Goal: Task Accomplishment & Management: Manage account settings

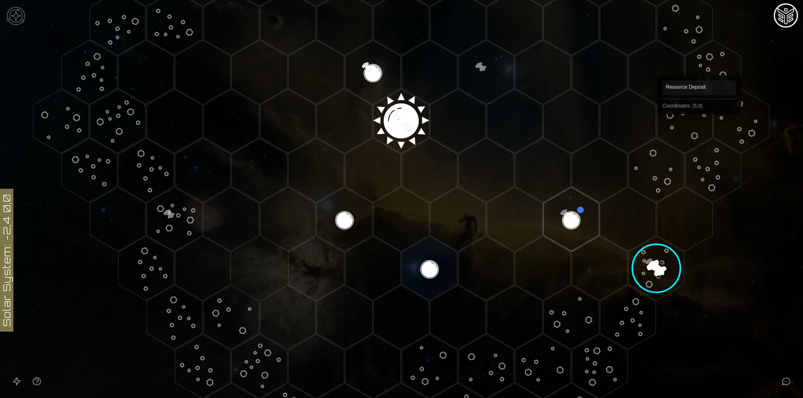
scroll to position [299, 0]
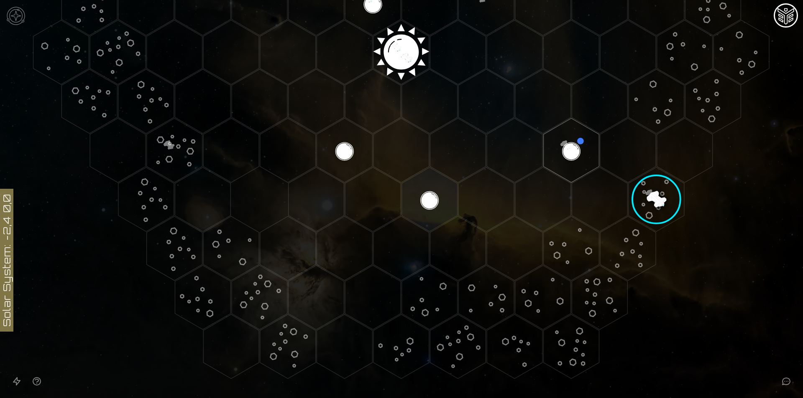
click at [652, 193] on image at bounding box center [656, 200] width 80 height 80
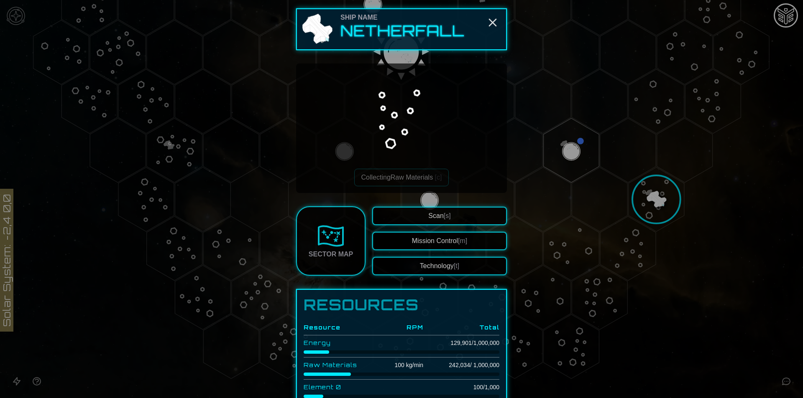
click at [467, 236] on button "Mission Control [m]" at bounding box center [439, 241] width 135 height 18
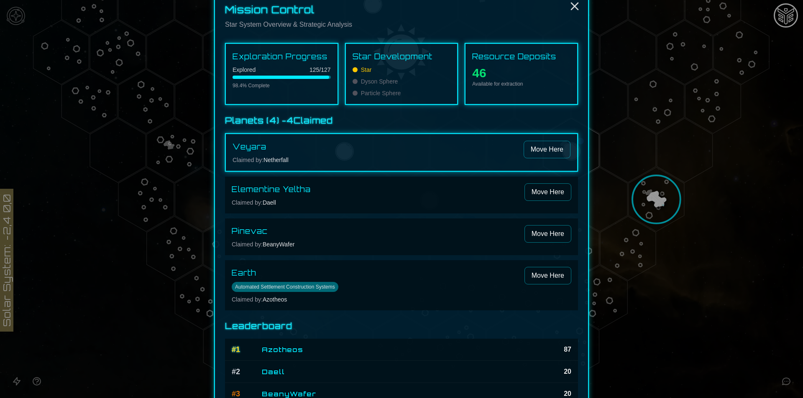
scroll to position [0, 0]
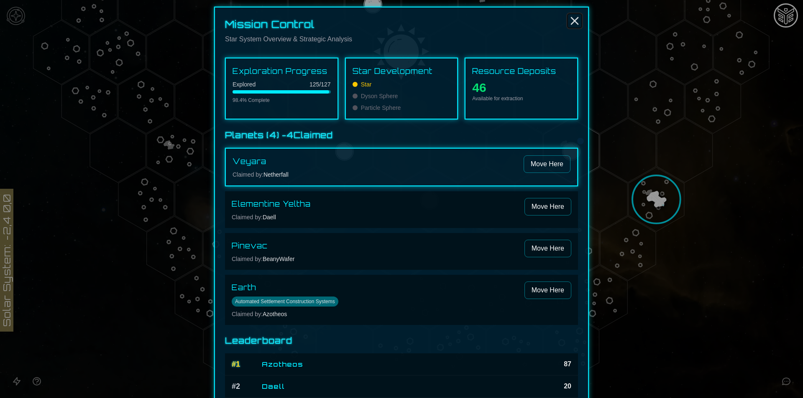
click at [571, 20] on line "Close" at bounding box center [574, 21] width 7 height 7
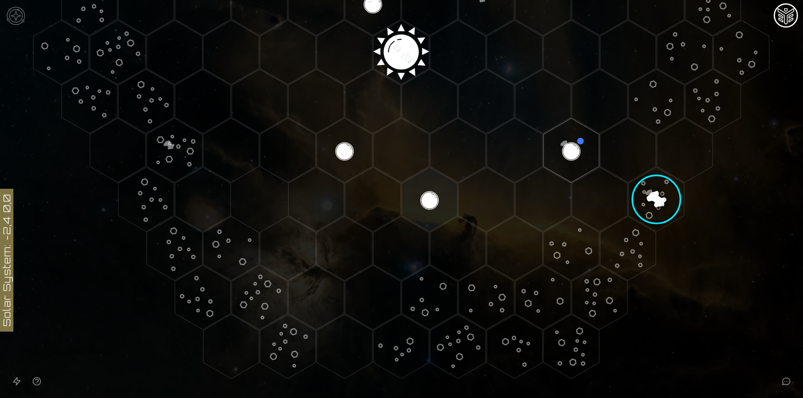
click at [646, 198] on image at bounding box center [656, 200] width 80 height 80
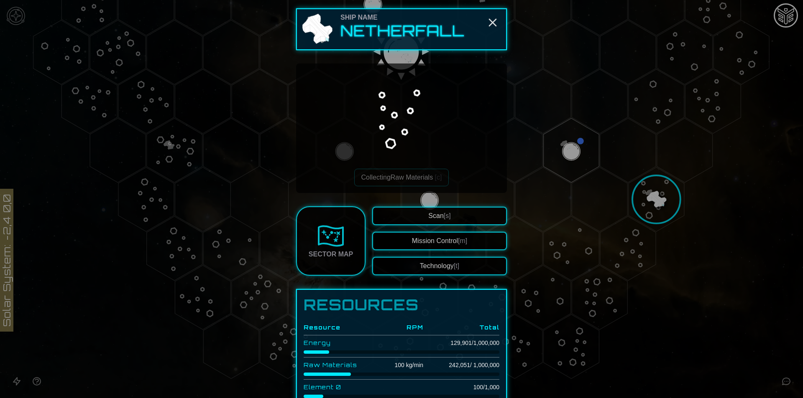
click at [334, 238] on img at bounding box center [330, 236] width 27 height 27
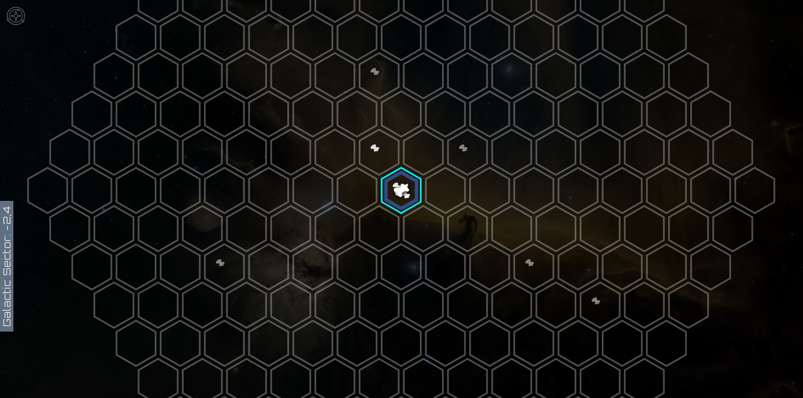
scroll to position [209, 0]
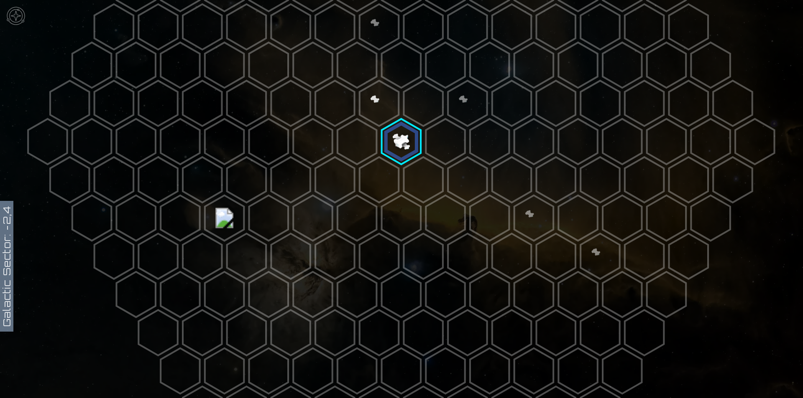
click at [610, 293] on polygon at bounding box center [621, 295] width 39 height 46
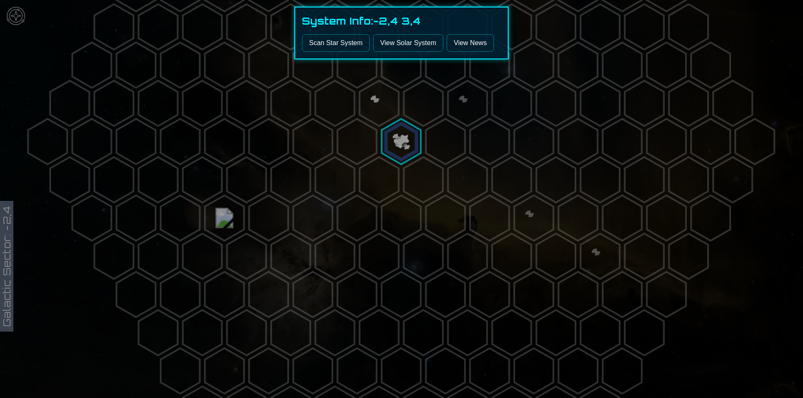
click at [401, 44] on link "View Solar System" at bounding box center [408, 43] width 70 height 18
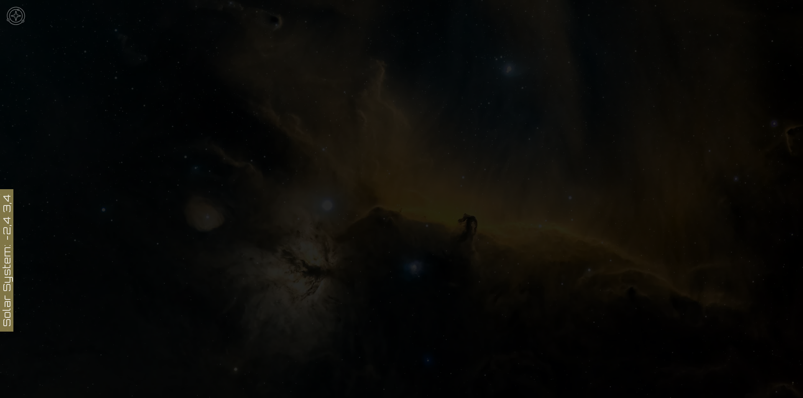
scroll to position [299, 0]
click at [656, 201] on icon at bounding box center [401, 53] width 803 height 704
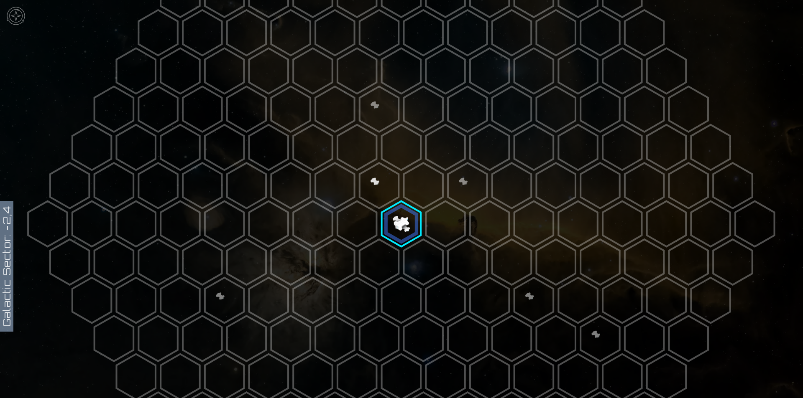
scroll to position [209, 0]
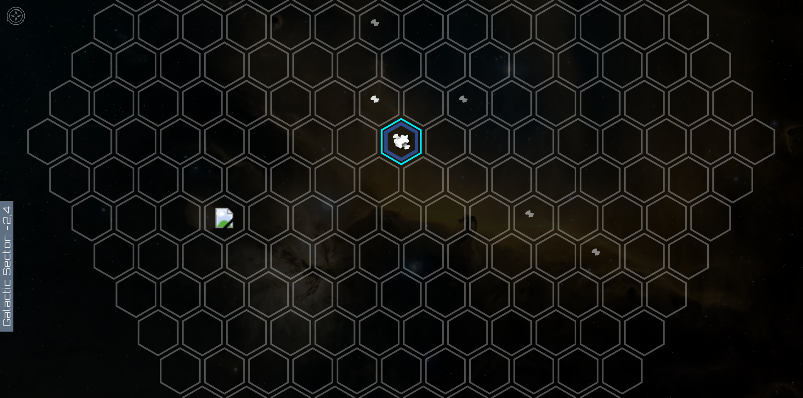
click at [9, 16] on img at bounding box center [15, 15] width 25 height 25
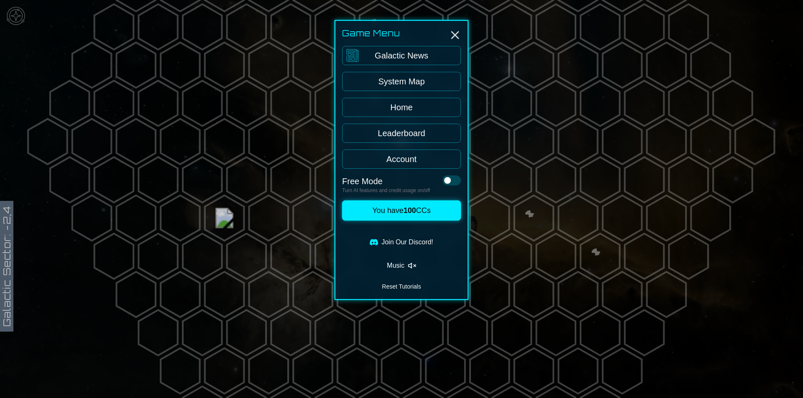
click at [410, 113] on link "Home" at bounding box center [401, 107] width 119 height 19
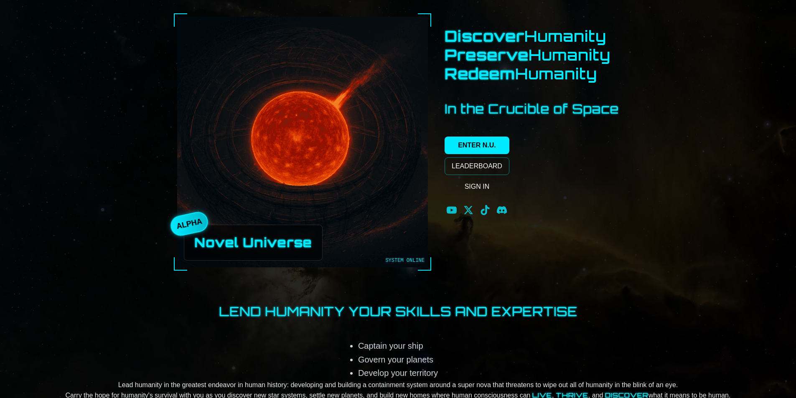
click at [482, 179] on link "SIGN IN" at bounding box center [477, 187] width 65 height 17
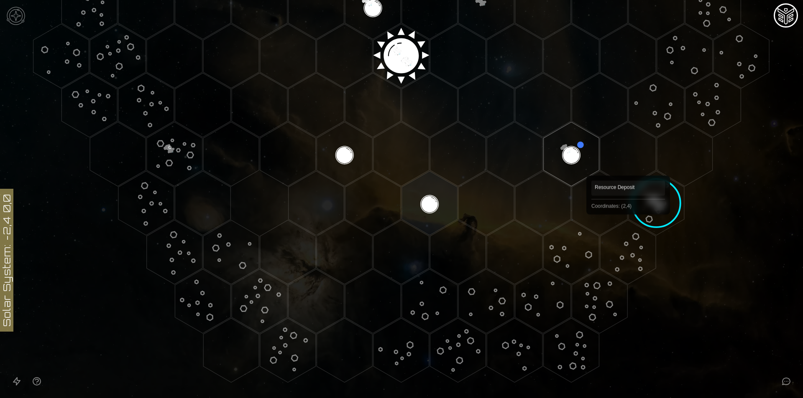
scroll to position [299, 0]
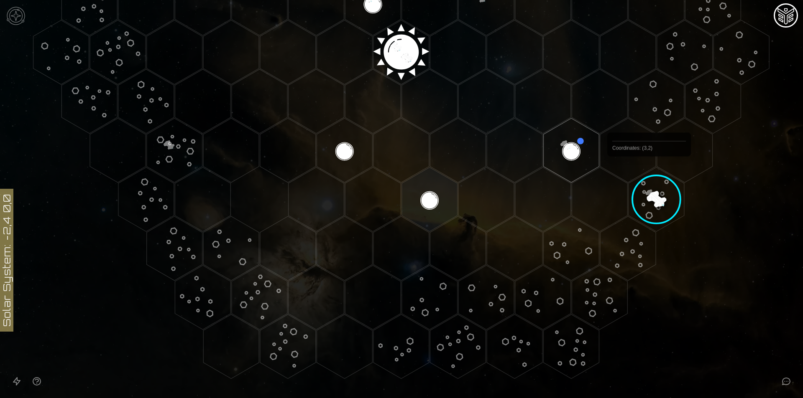
click at [654, 187] on image at bounding box center [656, 200] width 80 height 80
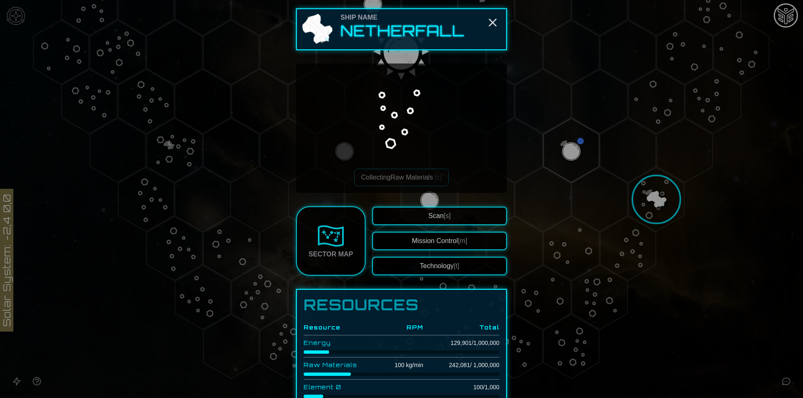
drag, startPoint x: 434, startPoint y: 217, endPoint x: 464, endPoint y: 243, distance: 39.7
click at [464, 243] on div "Scan [s] Mission Control [m] Technology [t]" at bounding box center [439, 241] width 135 height 69
click at [464, 243] on span "[m]" at bounding box center [462, 240] width 9 height 7
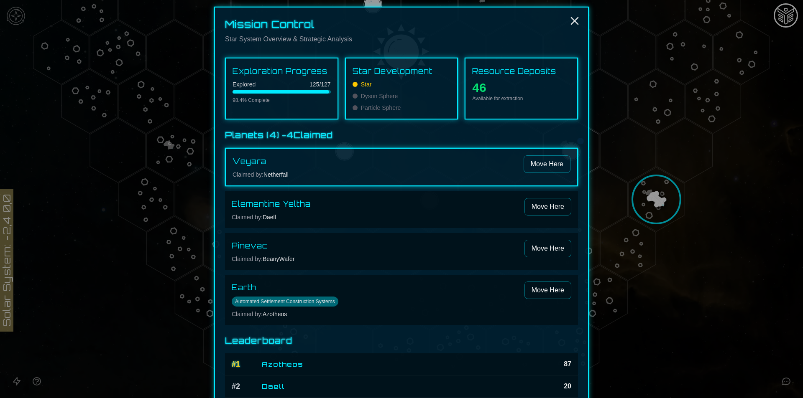
scroll to position [51, 0]
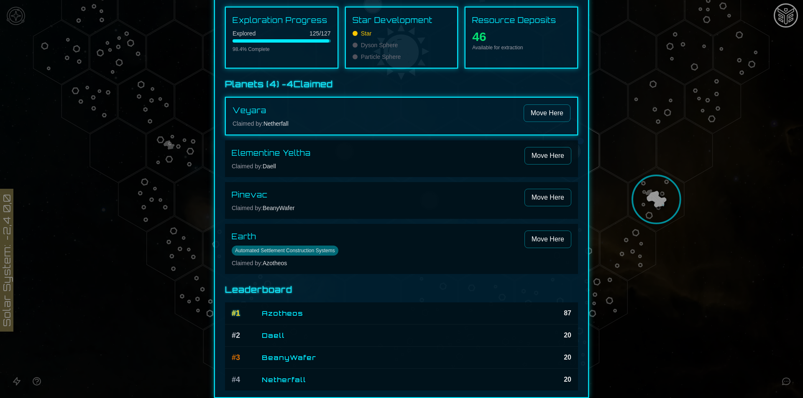
click at [710, 284] on div at bounding box center [401, 199] width 803 height 398
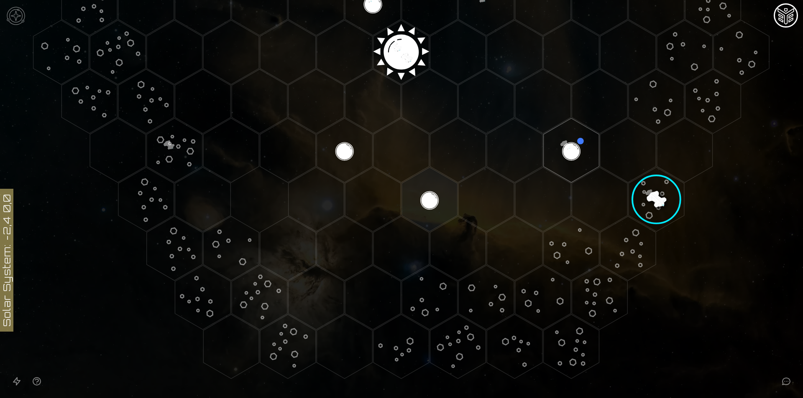
click at [661, 166] on image at bounding box center [656, 200] width 80 height 80
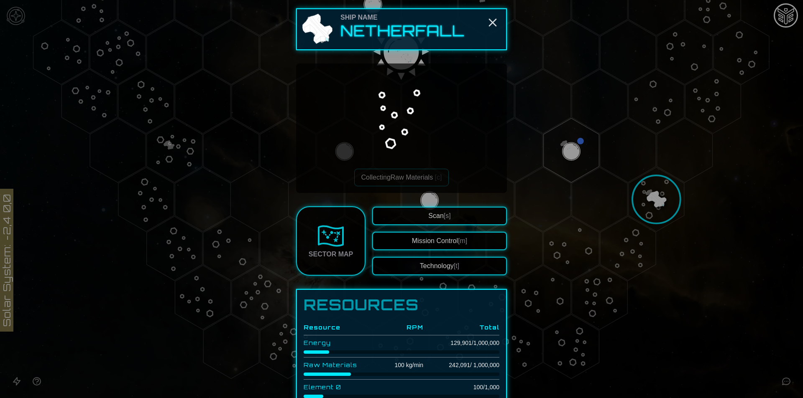
click at [675, 154] on div at bounding box center [401, 199] width 803 height 398
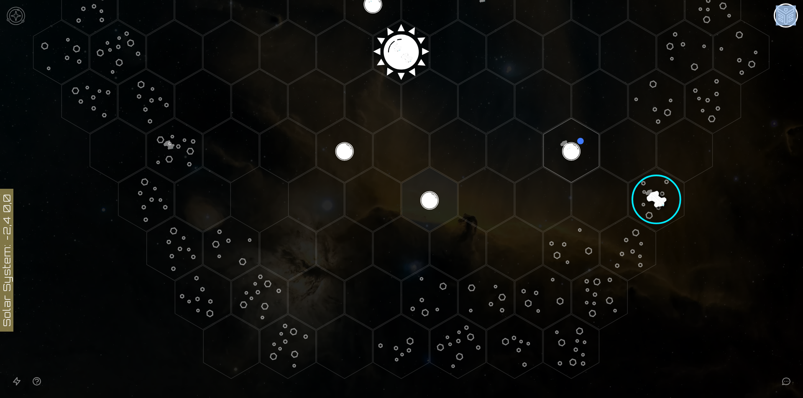
click at [675, 154] on polygon "Hex at coordinates 4,2, clickable" at bounding box center [685, 150] width 56 height 64
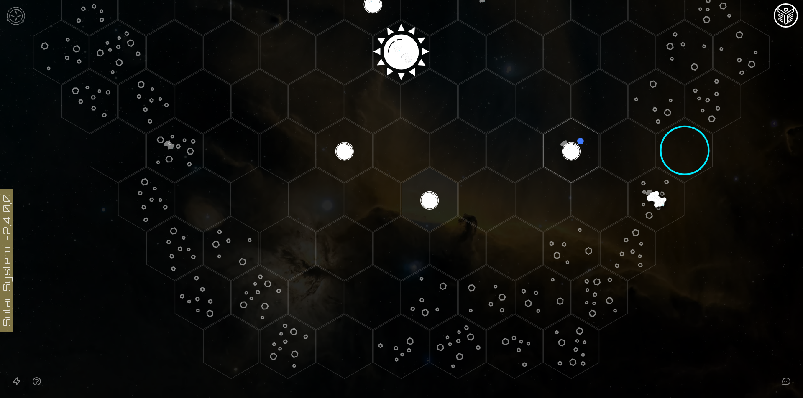
click at [675, 154] on polygon "Hex at coordinates 4,2, clickable" at bounding box center [685, 150] width 56 height 64
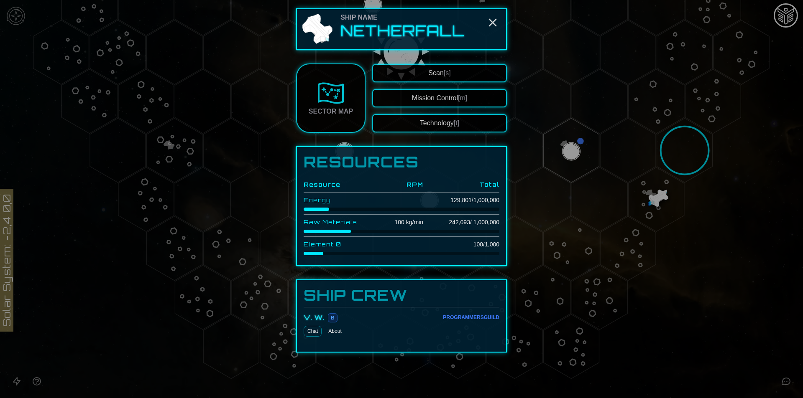
click at [412, 125] on button "Technology [t]" at bounding box center [439, 123] width 135 height 18
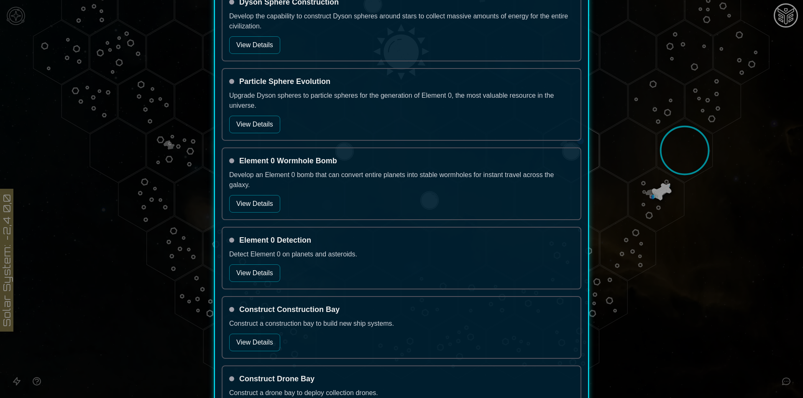
scroll to position [1003, 0]
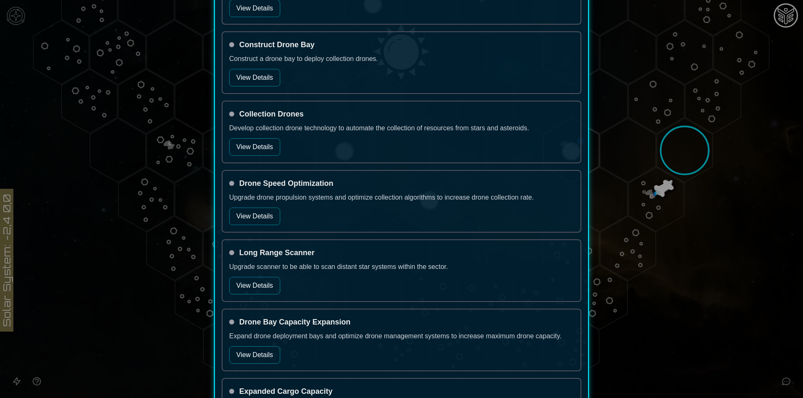
click at [677, 151] on div at bounding box center [401, 199] width 803 height 398
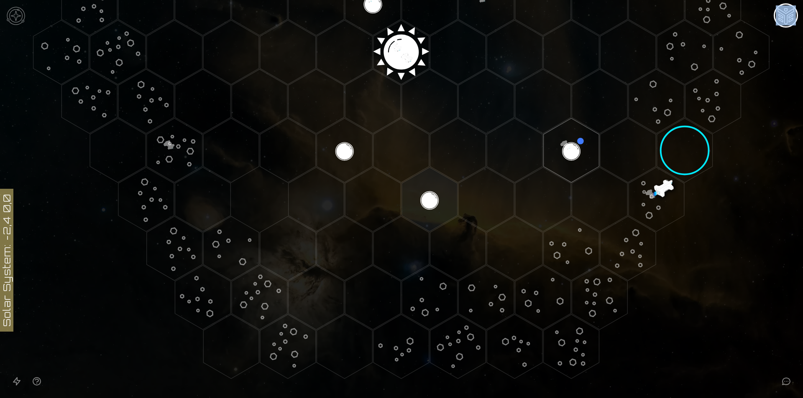
click at [677, 151] on polygon "Hex at coordinates 4,2, clickable" at bounding box center [685, 150] width 56 height 64
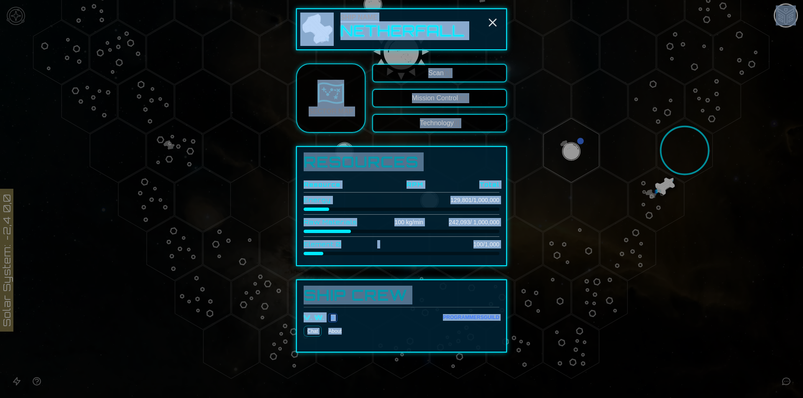
click at [435, 120] on button "Technology [t]" at bounding box center [439, 123] width 135 height 18
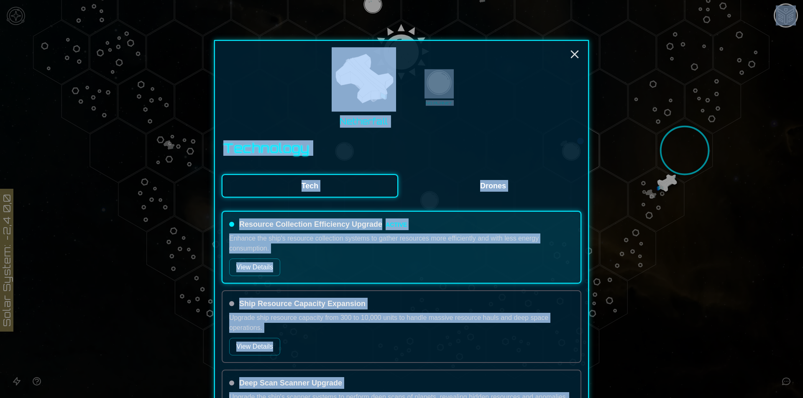
click at [546, 150] on div "Technology" at bounding box center [402, 151] width 358 height 20
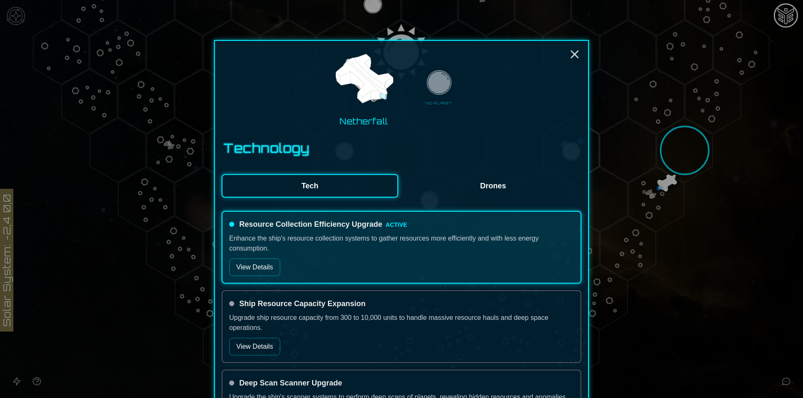
click at [737, 182] on div at bounding box center [401, 199] width 803 height 398
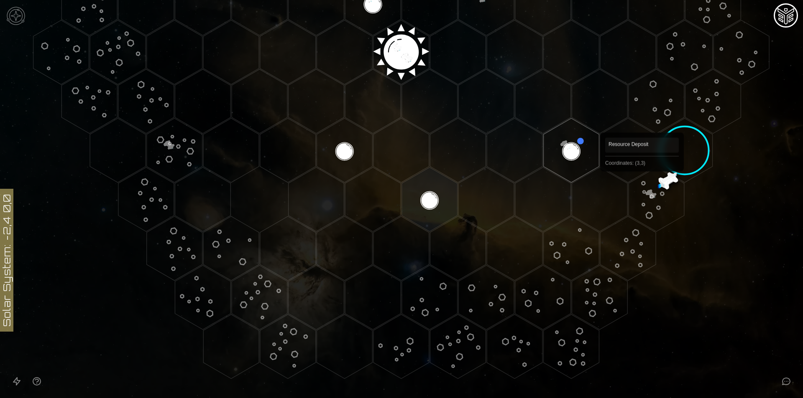
click at [641, 184] on polygon "Hex at coordinates 3,3, clickable" at bounding box center [656, 200] width 56 height 64
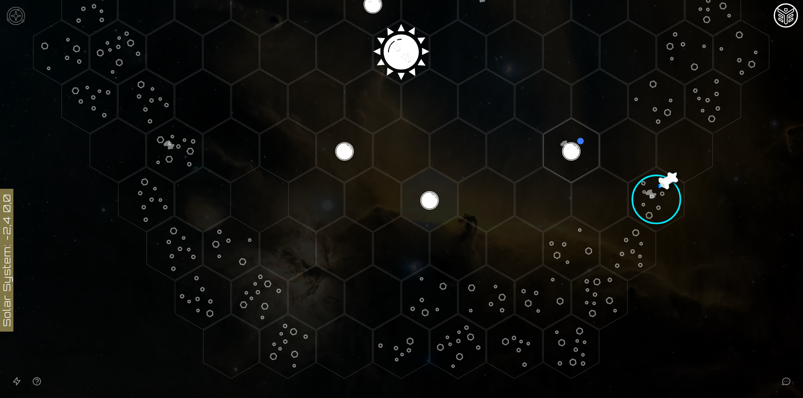
click at [644, 185] on image at bounding box center [656, 200] width 80 height 80
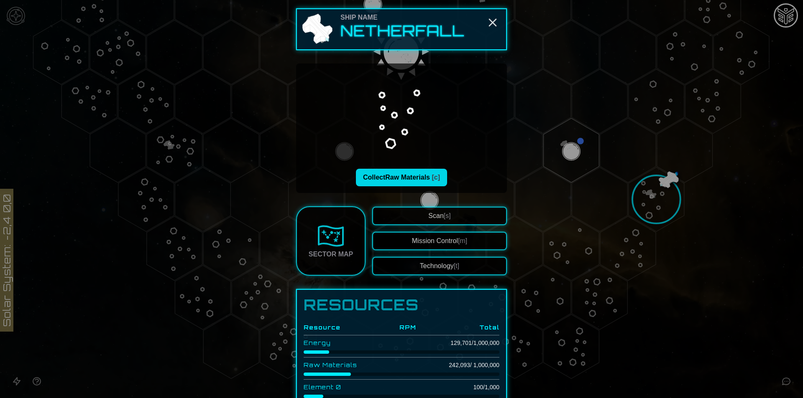
click at [411, 179] on button "Collect Raw Materials [c]" at bounding box center [401, 178] width 91 height 18
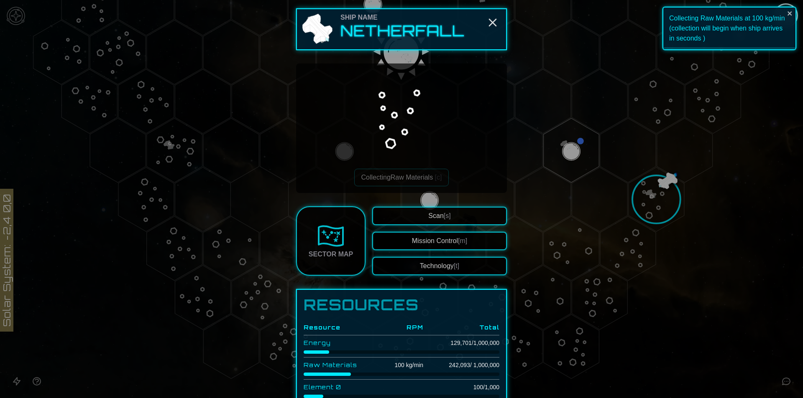
click at [440, 259] on button "Technology [t]" at bounding box center [439, 266] width 135 height 18
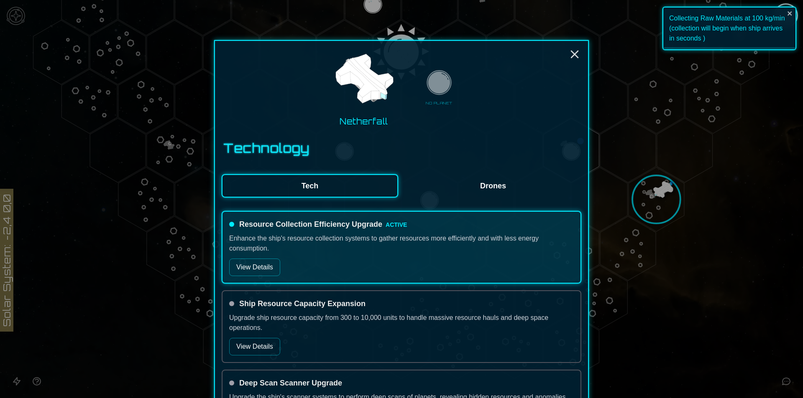
click at [257, 340] on button "View Details" at bounding box center [254, 347] width 51 height 18
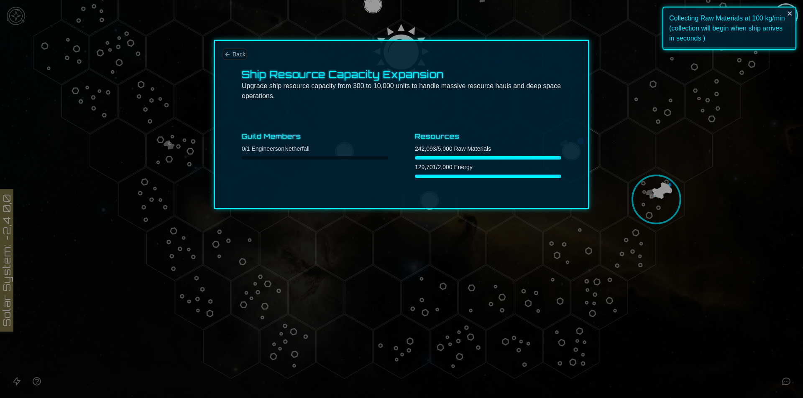
click at [236, 54] on span "Back" at bounding box center [238, 54] width 13 height 8
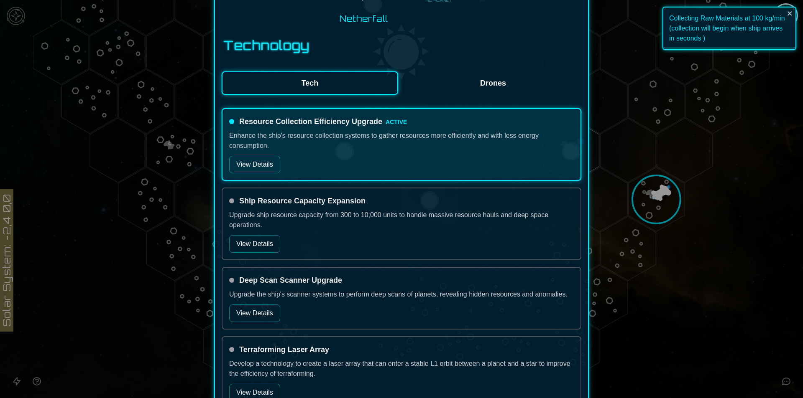
scroll to position [125, 0]
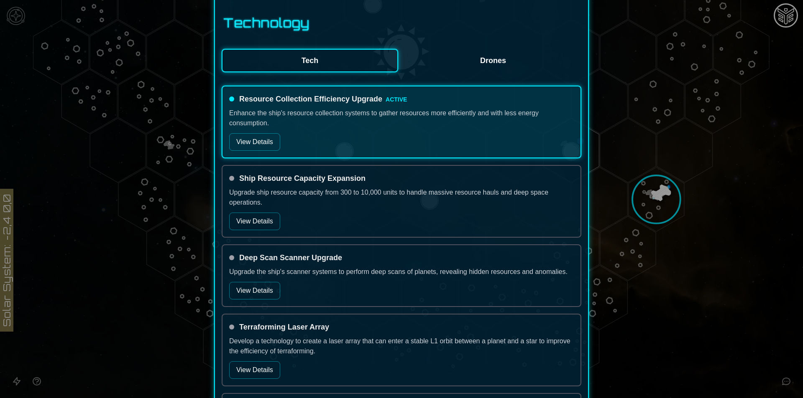
click at [248, 290] on button "View Details" at bounding box center [254, 291] width 51 height 18
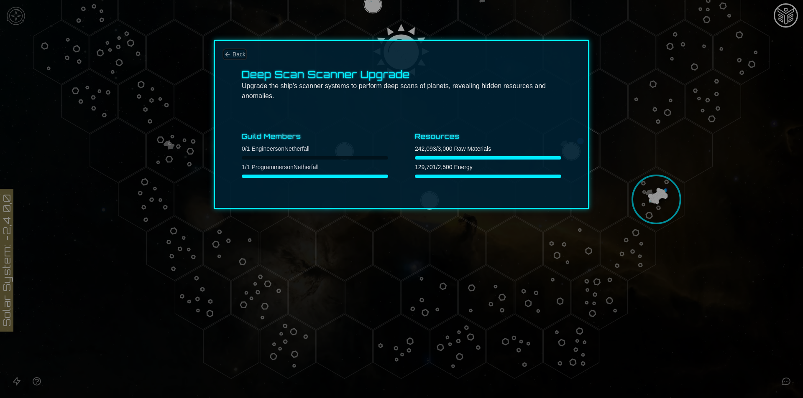
click at [228, 56] on icon "Back" at bounding box center [227, 54] width 7 height 7
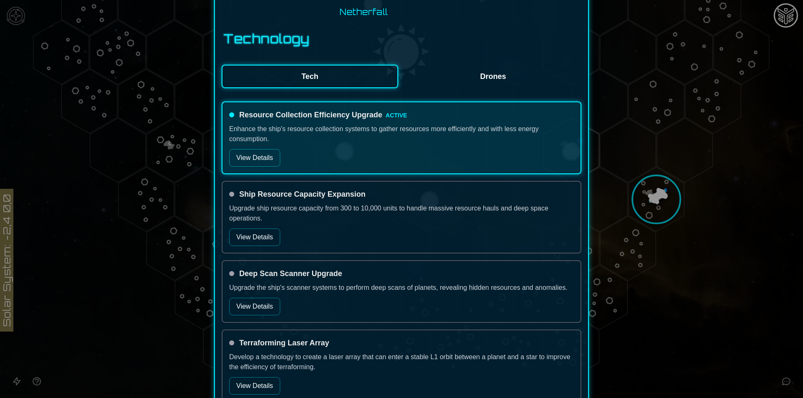
scroll to position [167, 0]
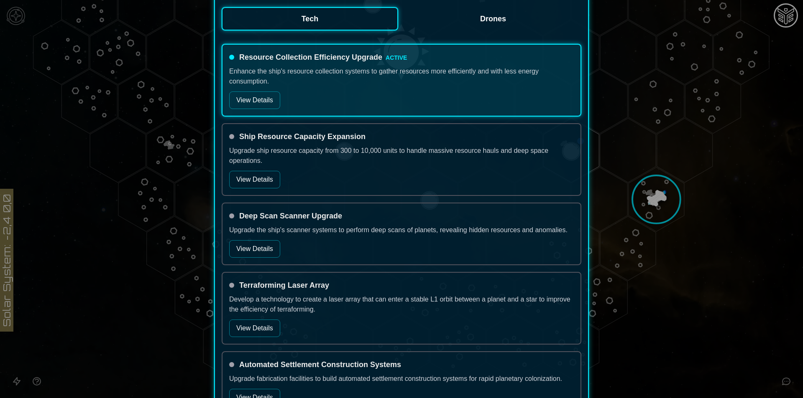
click at [255, 320] on button "View Details" at bounding box center [254, 329] width 51 height 18
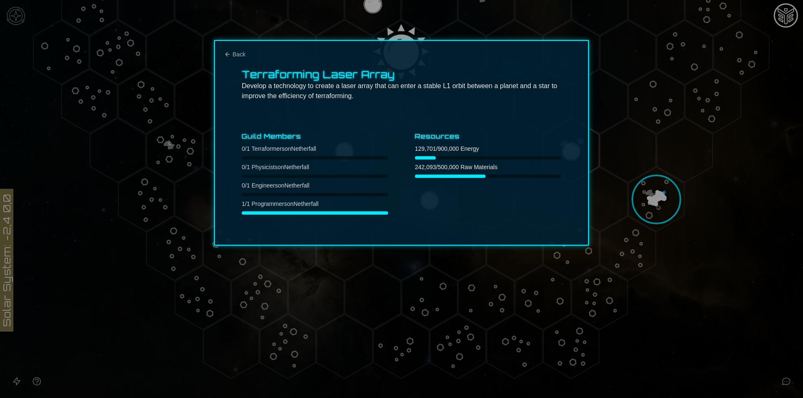
scroll to position [0, 0]
click at [229, 50] on div "Terraforming Laser Array Develop a technology to create a laser array that can …" at bounding box center [401, 143] width 375 height 206
click at [240, 53] on span "Back" at bounding box center [238, 54] width 13 height 8
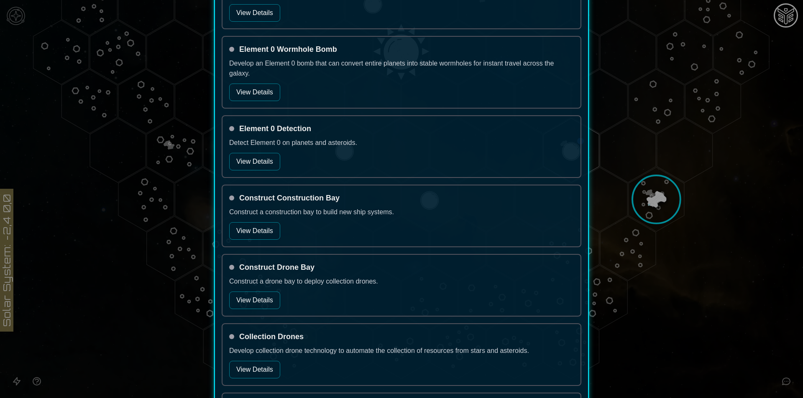
scroll to position [794, 0]
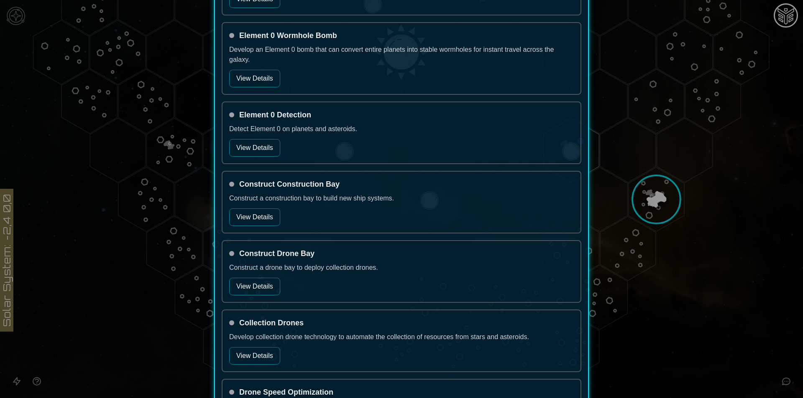
click at [250, 289] on button "View Details" at bounding box center [254, 287] width 51 height 18
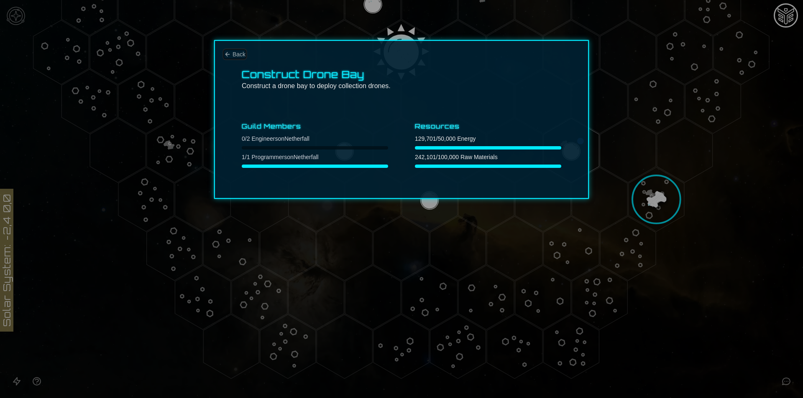
click at [233, 55] on span "Back" at bounding box center [238, 54] width 13 height 8
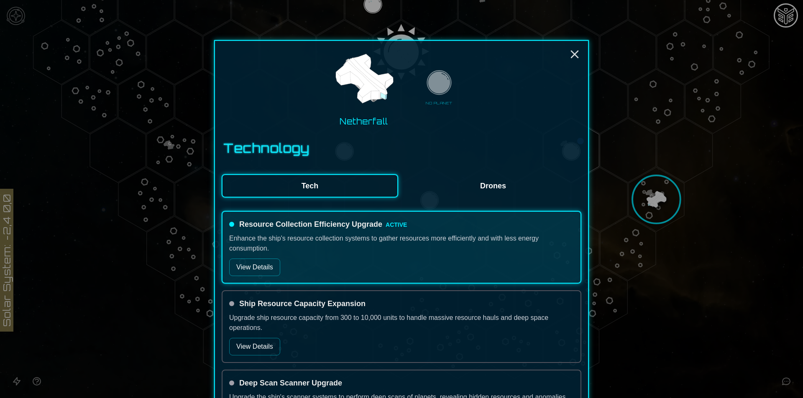
scroll to position [293, 0]
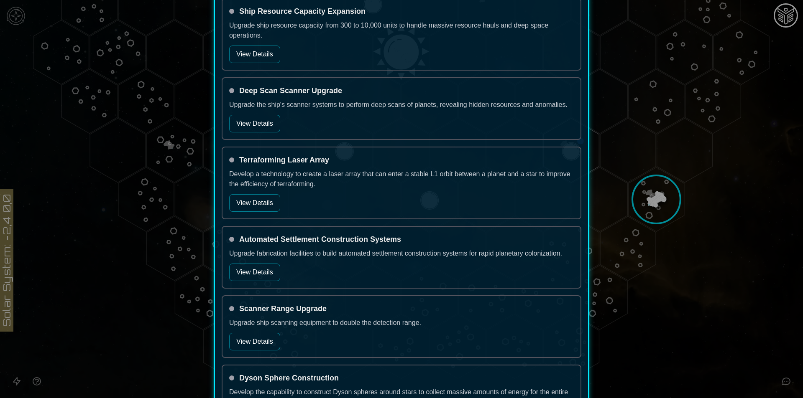
click at [252, 273] on button "View Details" at bounding box center [254, 273] width 51 height 18
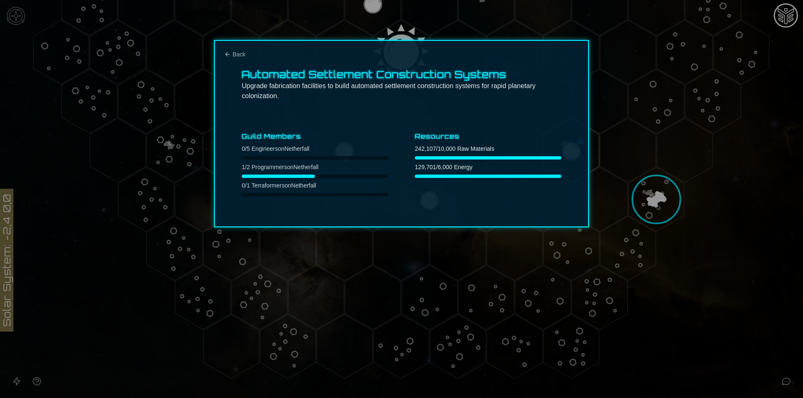
scroll to position [0, 0]
click at [227, 47] on div "Automated Settlement Construction Systems Upgrade fabrication facilities to bui…" at bounding box center [401, 133] width 375 height 187
click at [229, 53] on icon "Back" at bounding box center [227, 54] width 7 height 7
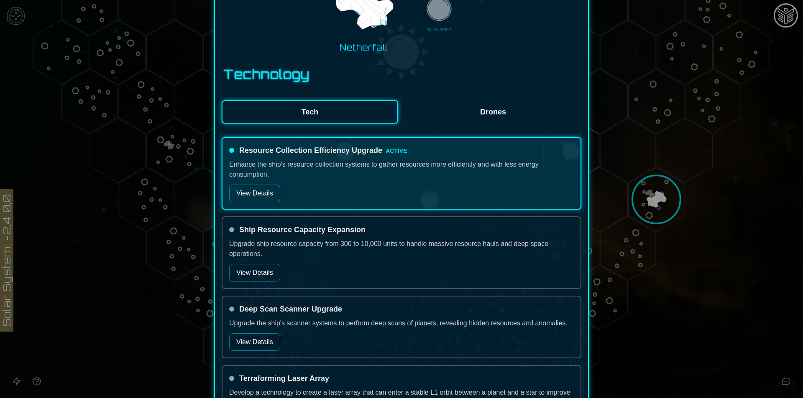
scroll to position [167, 0]
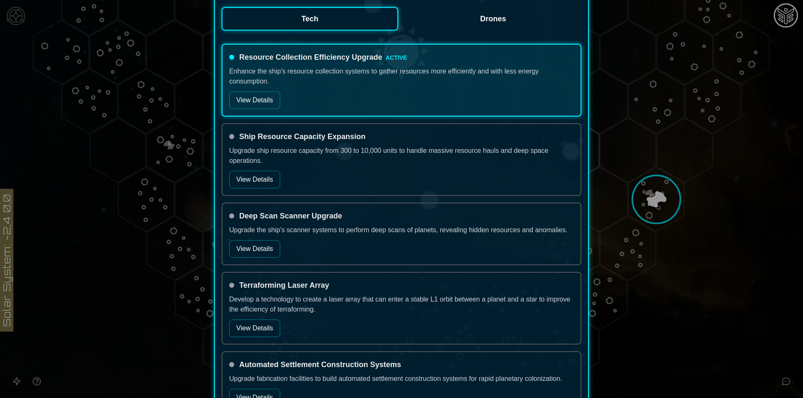
click at [251, 321] on button "View Details" at bounding box center [254, 329] width 51 height 18
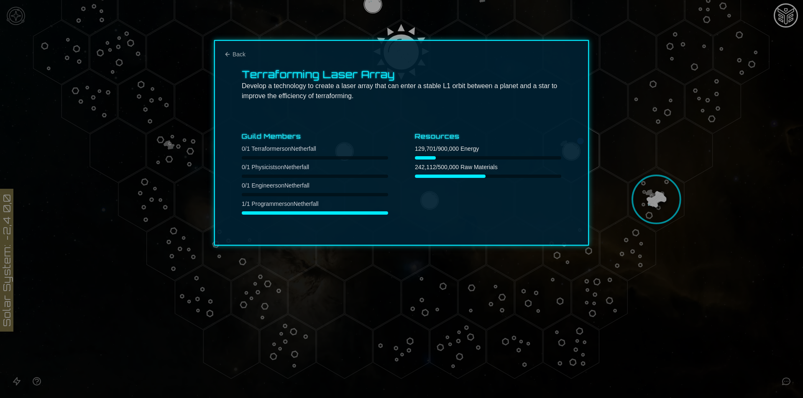
click at [247, 66] on div "Terraforming Laser Array Develop a technology to create a laser array that can …" at bounding box center [401, 143] width 375 height 206
click at [240, 54] on span "Back" at bounding box center [238, 54] width 13 height 8
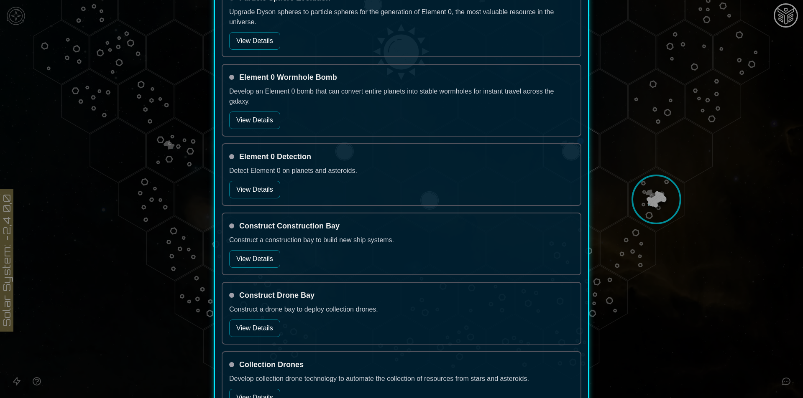
scroll to position [1163, 0]
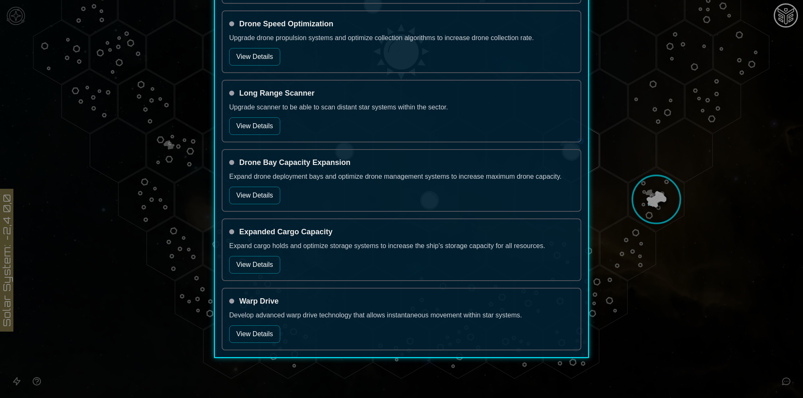
click at [253, 335] on button "View Details" at bounding box center [254, 335] width 51 height 18
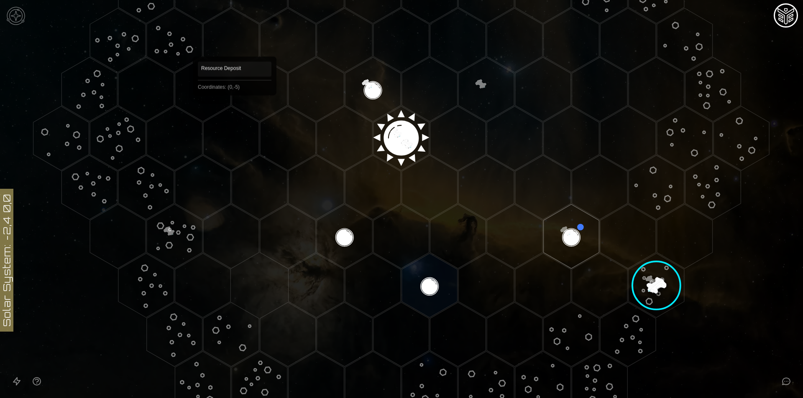
scroll to position [251, 0]
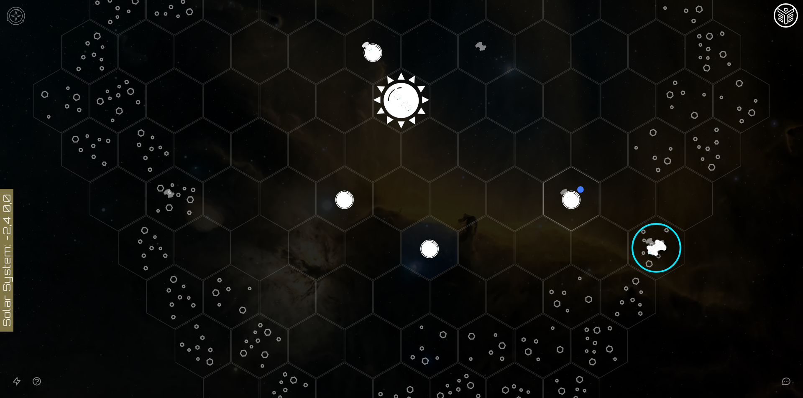
click at [661, 245] on image at bounding box center [656, 248] width 80 height 80
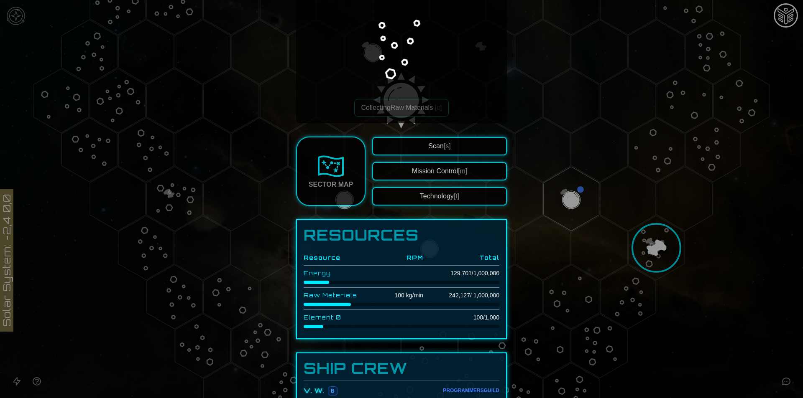
scroll to position [139, 0]
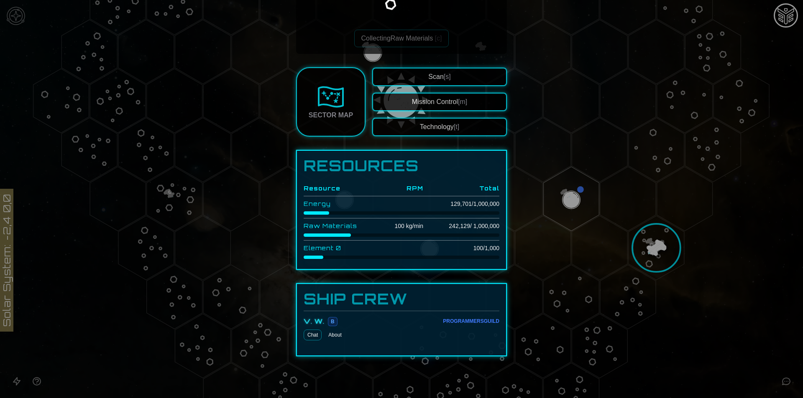
click at [445, 129] on button "Technology [t]" at bounding box center [439, 127] width 135 height 18
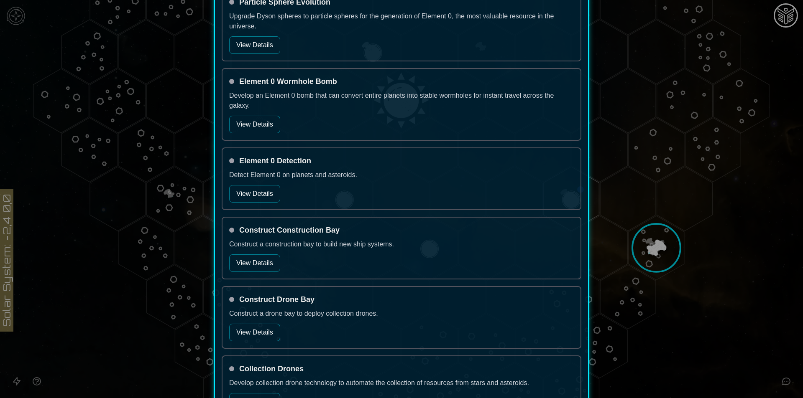
scroll to position [794, 0]
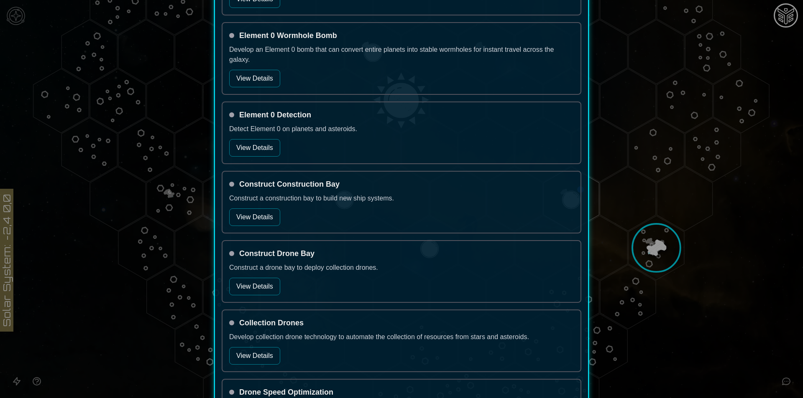
click at [254, 283] on button "View Details" at bounding box center [254, 287] width 51 height 18
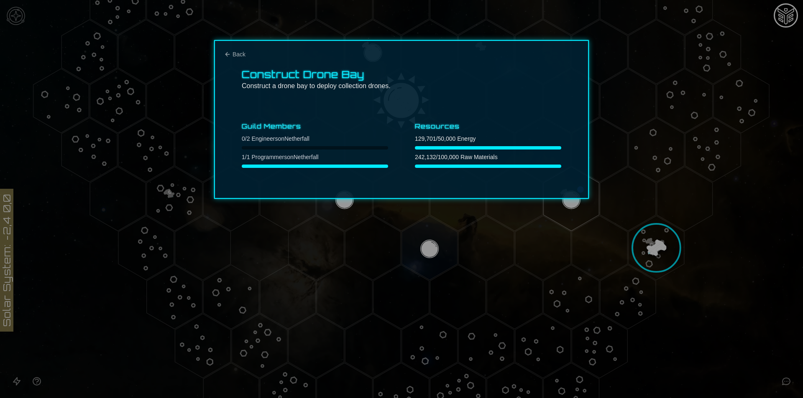
scroll to position [0, 0]
click at [235, 56] on span "Back" at bounding box center [238, 54] width 13 height 8
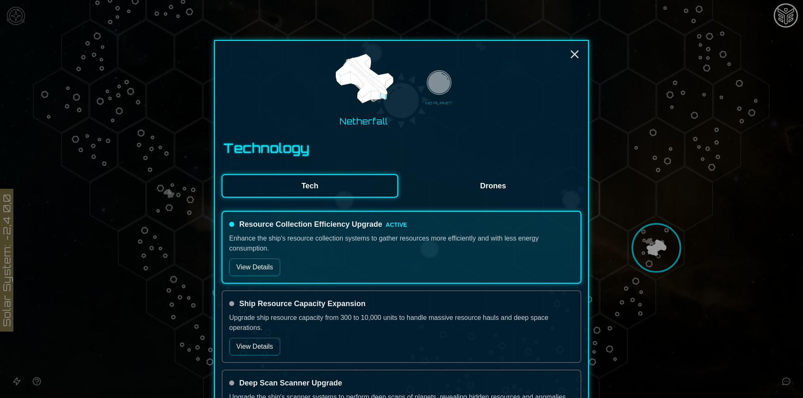
scroll to position [293, 0]
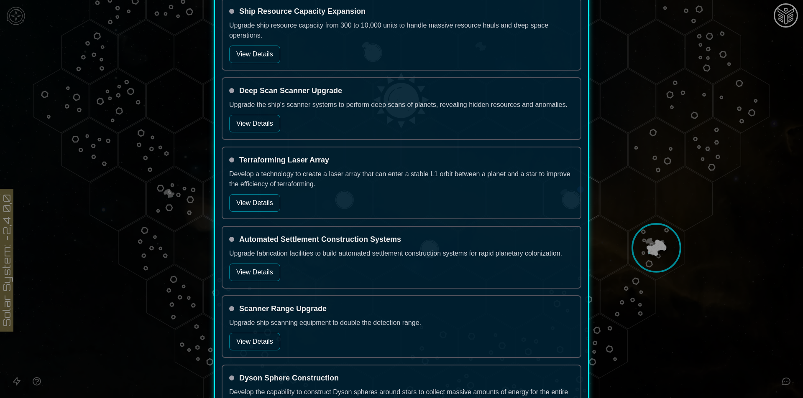
click at [262, 279] on button "View Details" at bounding box center [254, 273] width 51 height 18
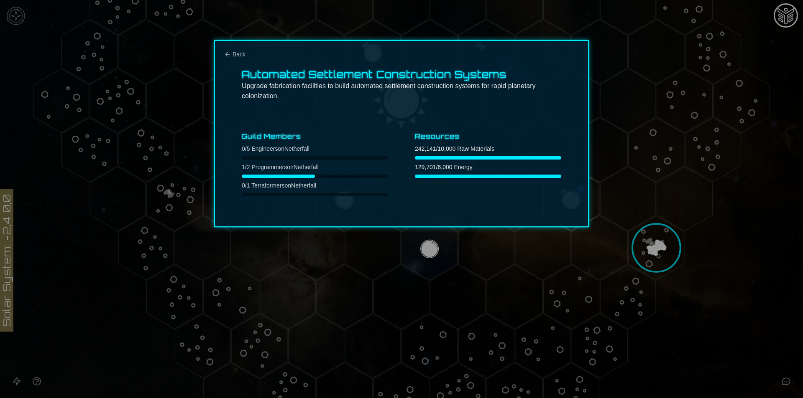
scroll to position [0, 0]
click at [245, 54] on span "Back" at bounding box center [238, 54] width 13 height 8
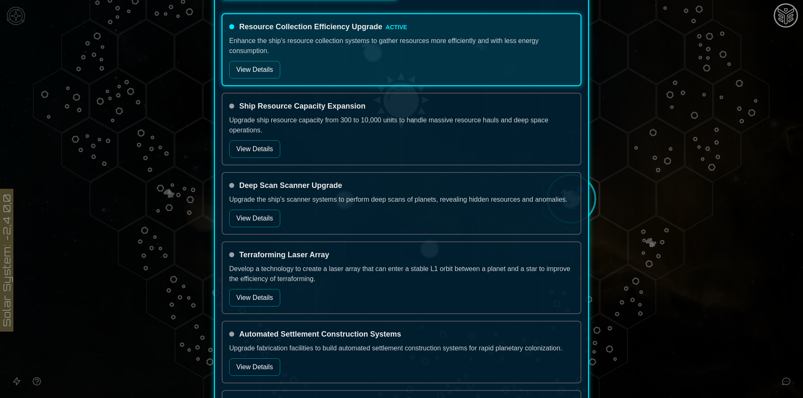
scroll to position [251, 0]
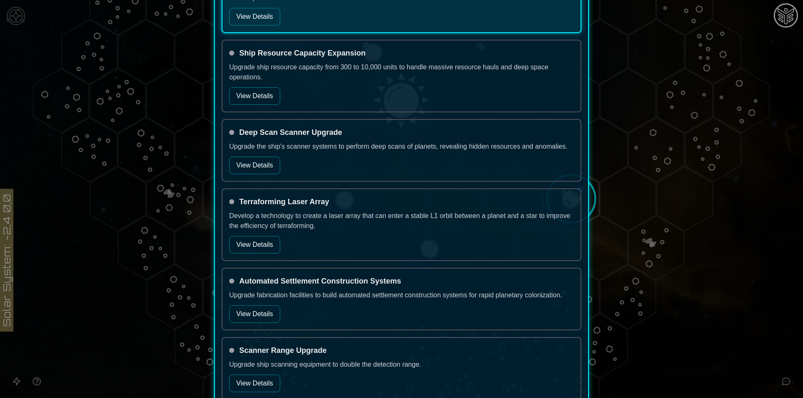
click at [674, 212] on div at bounding box center [401, 199] width 803 height 398
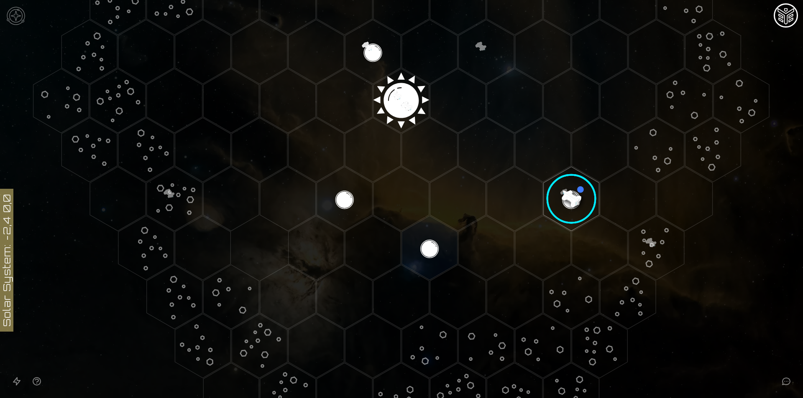
click at [605, 204] on polygon "Hex at coordinates 3,2, clickable" at bounding box center [628, 199] width 56 height 64
click at [556, 186] on polygon "Hex at coordinates 2,2, clickable" at bounding box center [572, 199] width 56 height 64
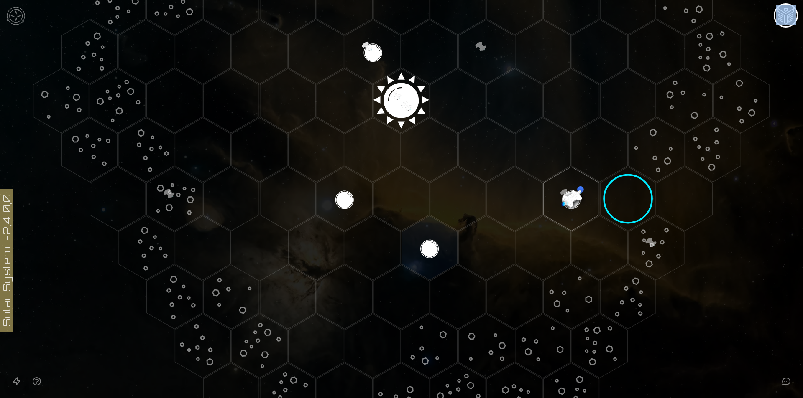
click at [556, 186] on image at bounding box center [572, 199] width 66 height 66
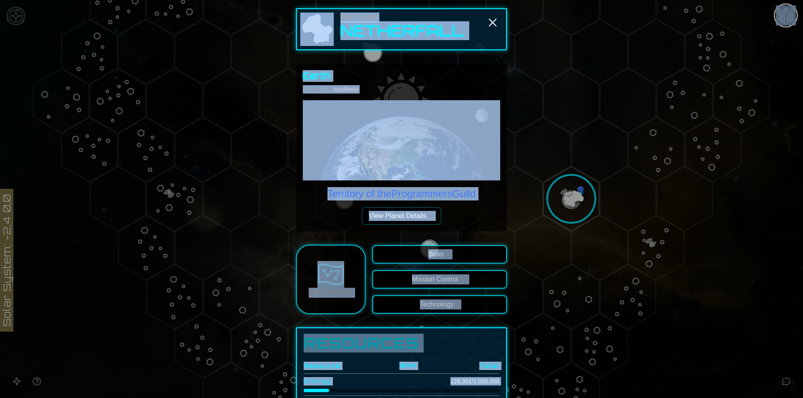
click at [480, 212] on div "Earth Claimed by: Azotheos Territory of the Programmers Guild View Planet Detai…" at bounding box center [401, 147] width 197 height 155
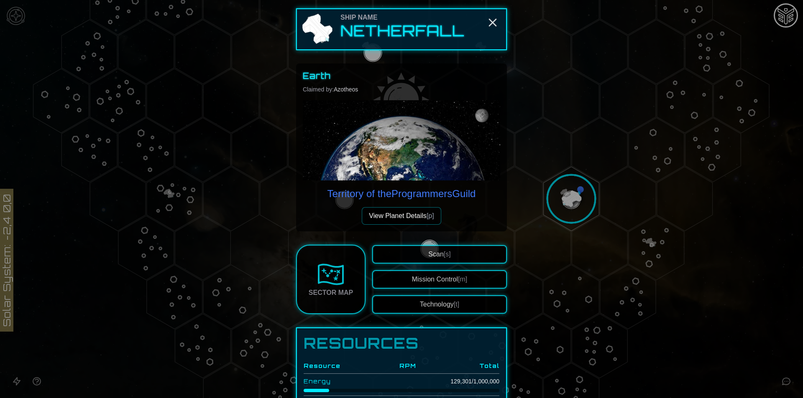
click at [412, 217] on button "View Planet Details [p]" at bounding box center [401, 216] width 79 height 18
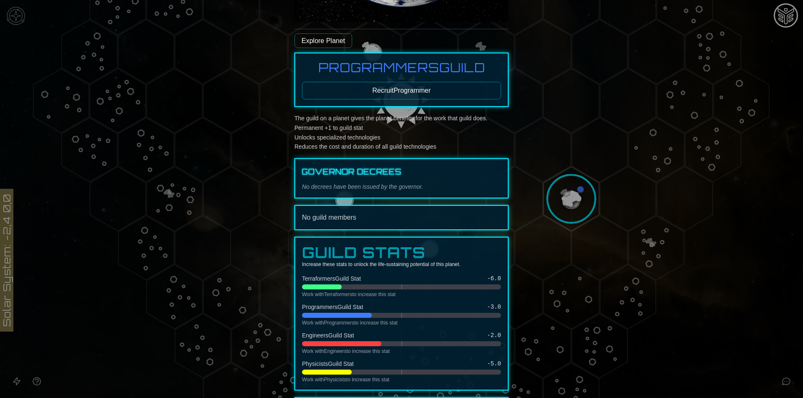
click at [413, 82] on button "Recruit Programmer" at bounding box center [401, 91] width 199 height 18
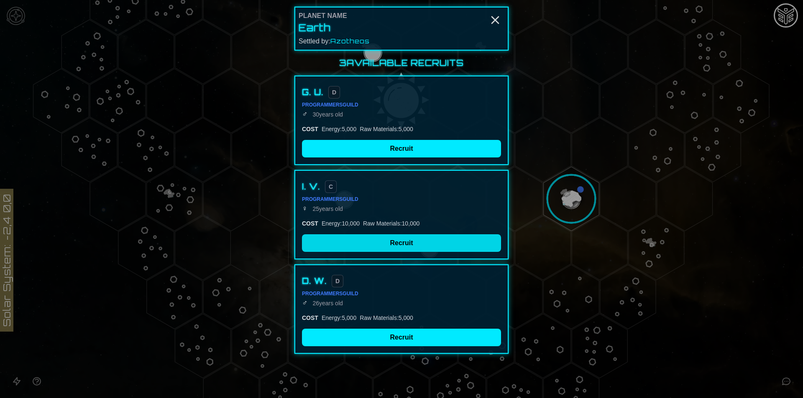
click at [381, 243] on button "Recruit" at bounding box center [401, 244] width 199 height 18
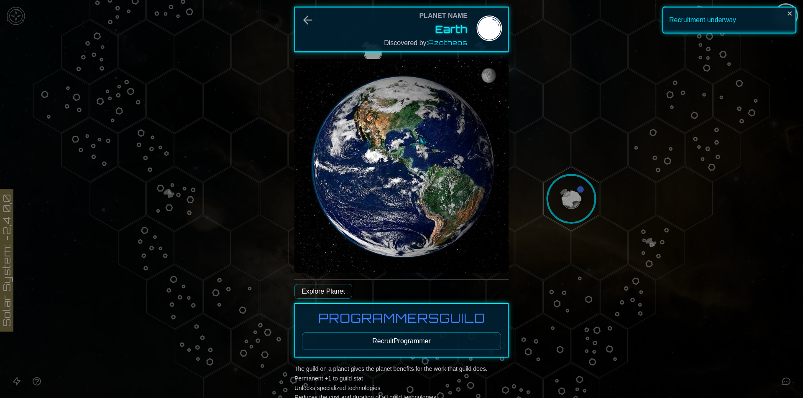
click at [435, 336] on button "Recruit Programmer" at bounding box center [401, 342] width 199 height 18
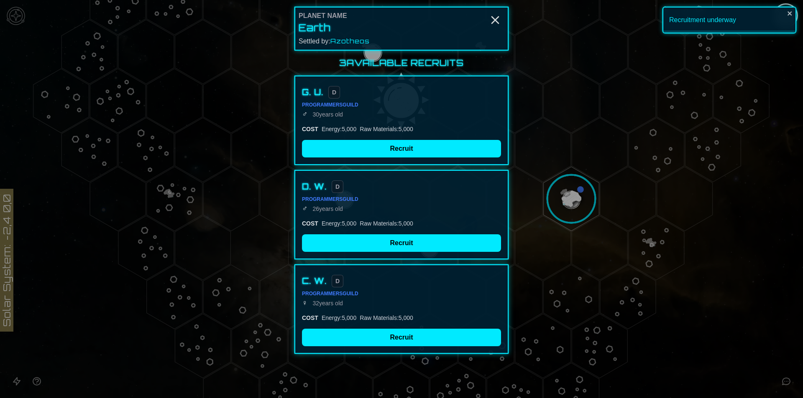
click at [569, 191] on div at bounding box center [401, 199] width 803 height 398
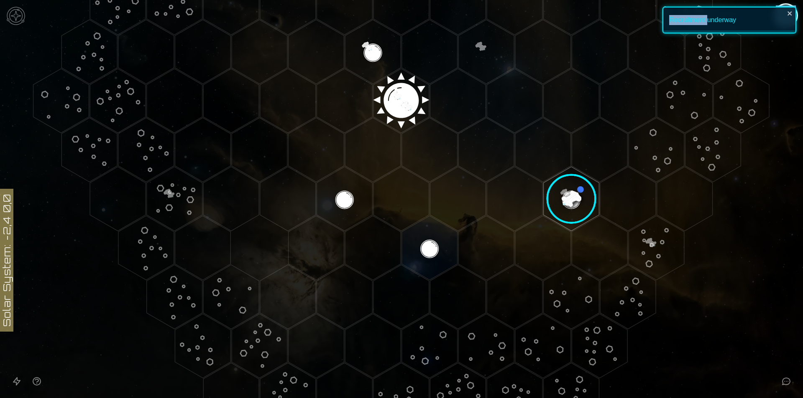
click at [569, 191] on image at bounding box center [572, 199] width 66 height 66
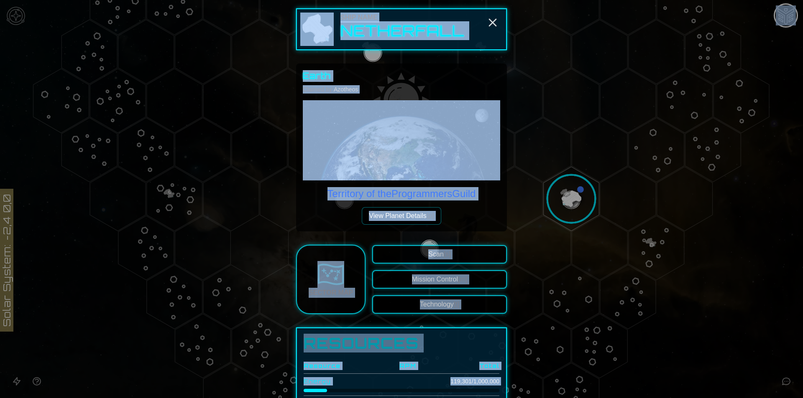
click at [500, 214] on div "Earth Claimed by: Azotheos Territory of the Programmers Guild View Planet Detai…" at bounding box center [401, 148] width 211 height 168
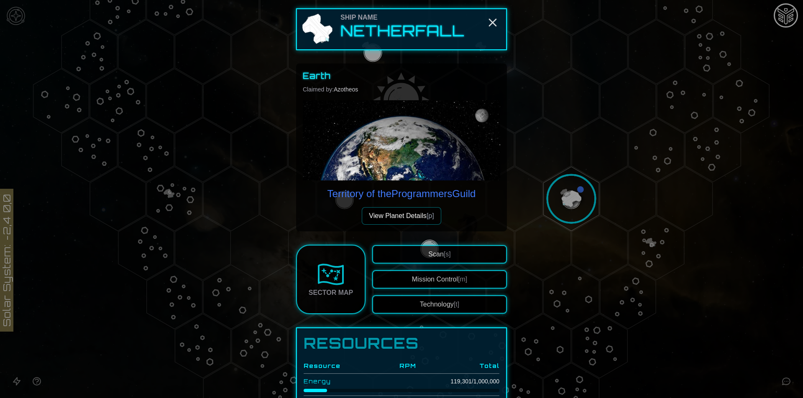
click at [337, 280] on img at bounding box center [330, 274] width 27 height 27
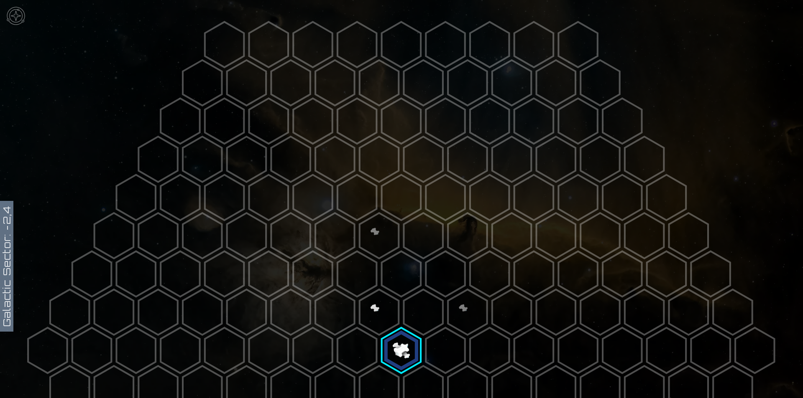
click at [220, 56] on polygon at bounding box center [224, 45] width 39 height 46
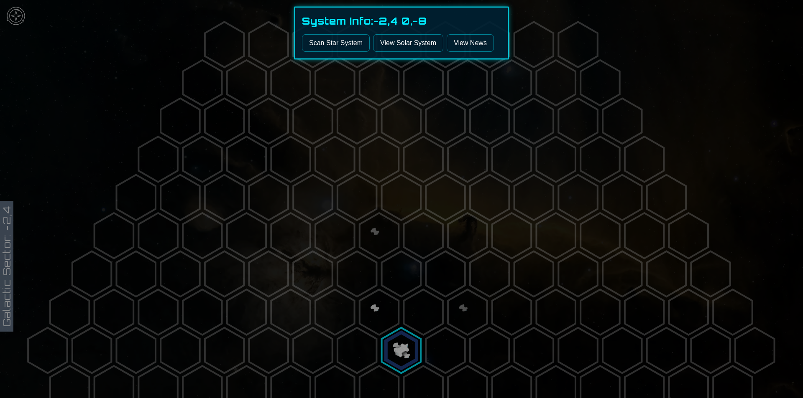
drag, startPoint x: 410, startPoint y: 332, endPoint x: 408, endPoint y: 336, distance: 4.9
click at [411, 332] on div at bounding box center [401, 199] width 803 height 398
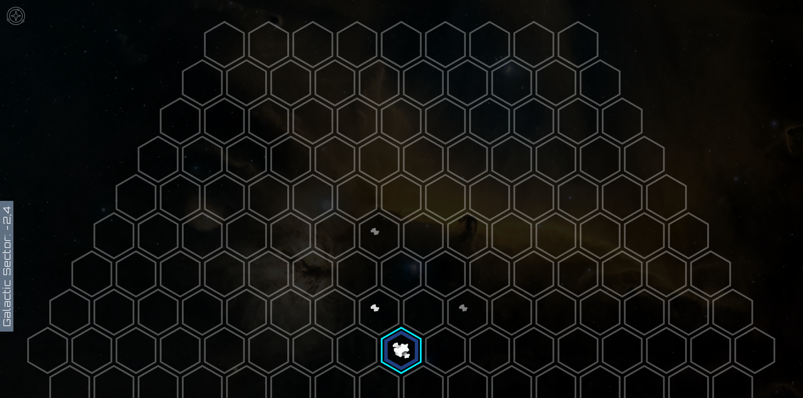
click at [408, 337] on polygon at bounding box center [401, 351] width 39 height 46
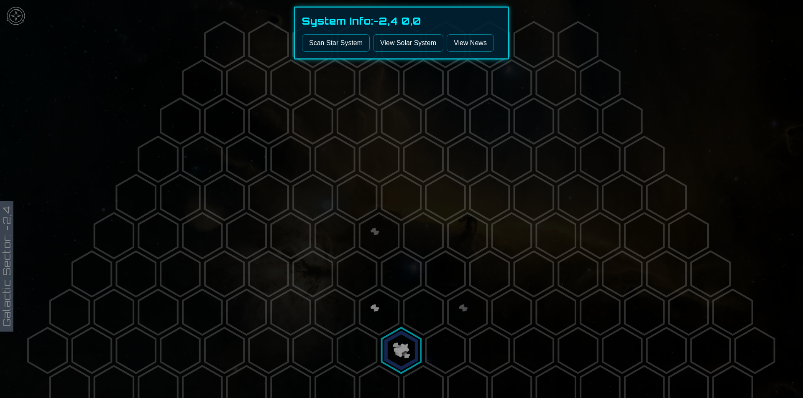
click at [410, 41] on link "View Solar System" at bounding box center [408, 43] width 70 height 18
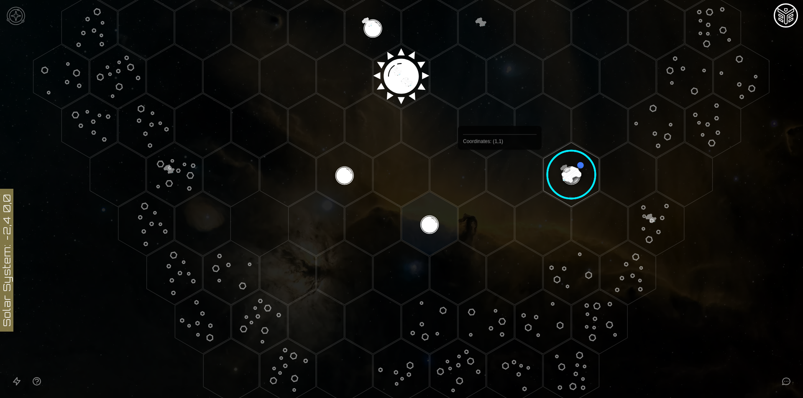
scroll to position [299, 0]
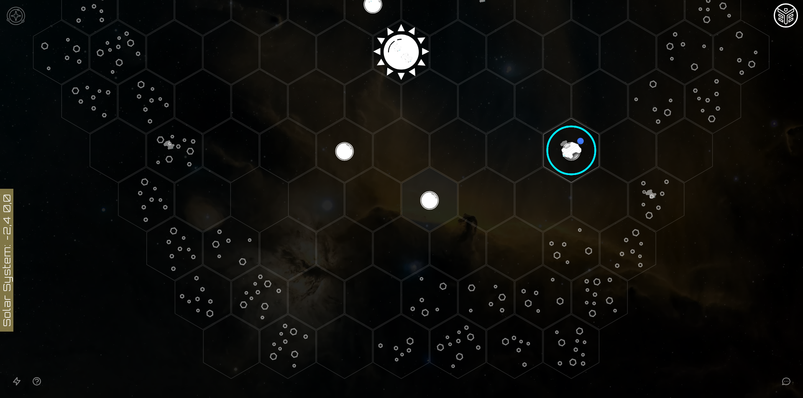
click at [574, 142] on image at bounding box center [572, 151] width 66 height 66
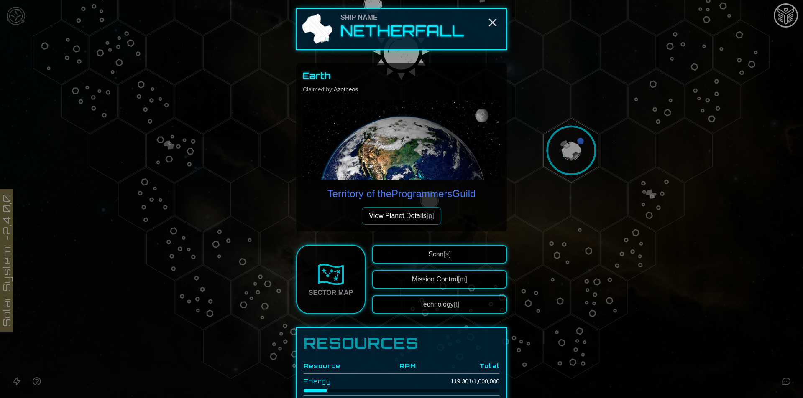
click at [407, 224] on button "View Planet Details [p]" at bounding box center [401, 216] width 79 height 18
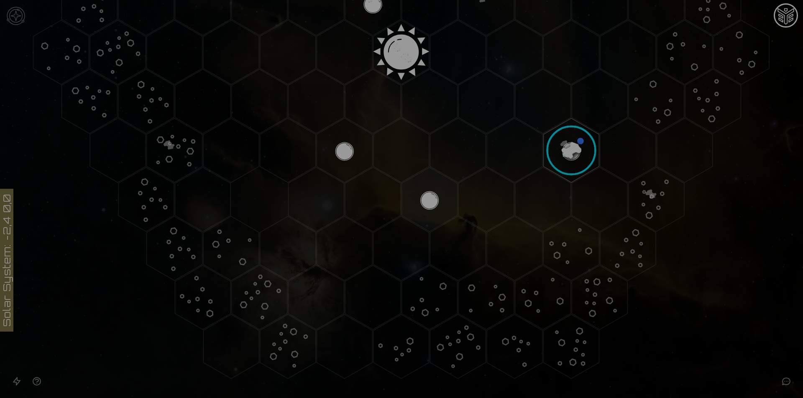
scroll to position [177, 0]
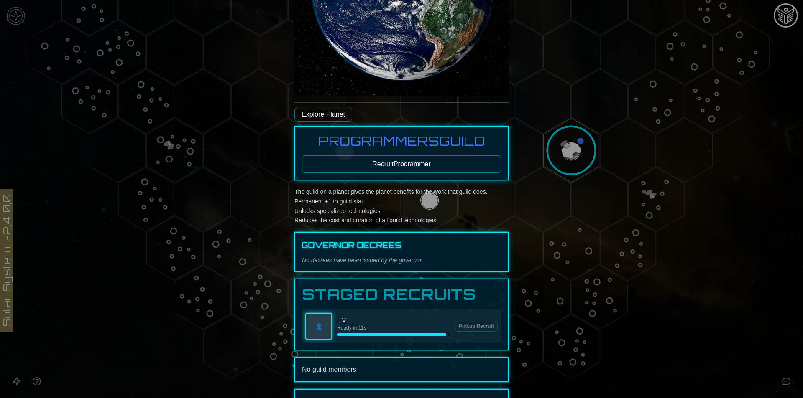
click at [567, 139] on div at bounding box center [401, 199] width 803 height 398
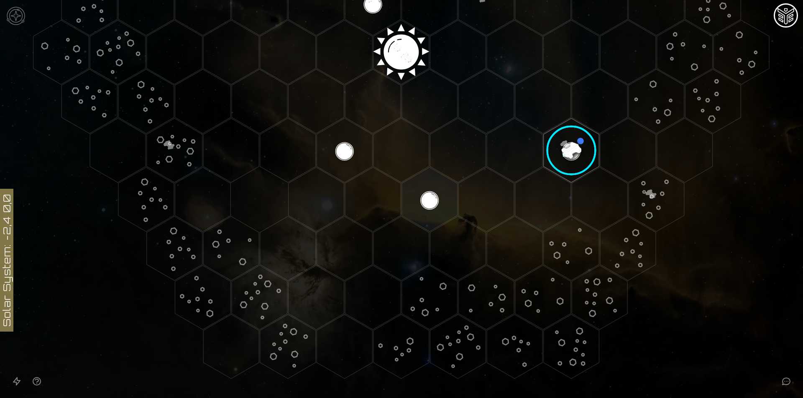
drag, startPoint x: 408, startPoint y: 195, endPoint x: 717, endPoint y: 249, distance: 313.2
click at [720, 249] on icon at bounding box center [401, 53] width 803 height 704
click at [442, 196] on polygon "Hex at coordinates -1,3, clickable" at bounding box center [430, 200] width 56 height 64
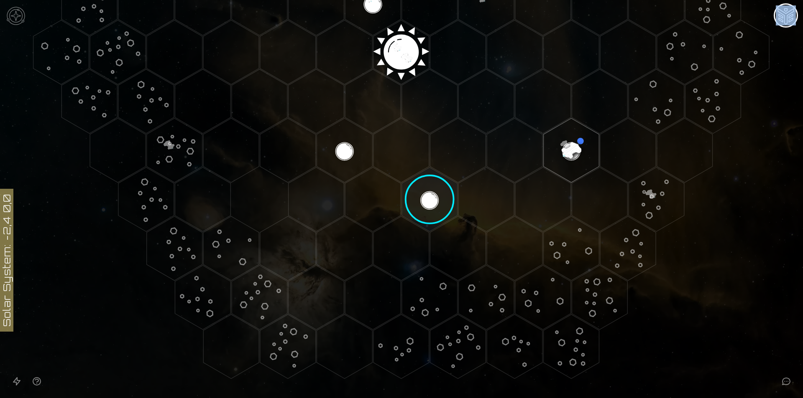
click at [442, 196] on image at bounding box center [430, 200] width 66 height 66
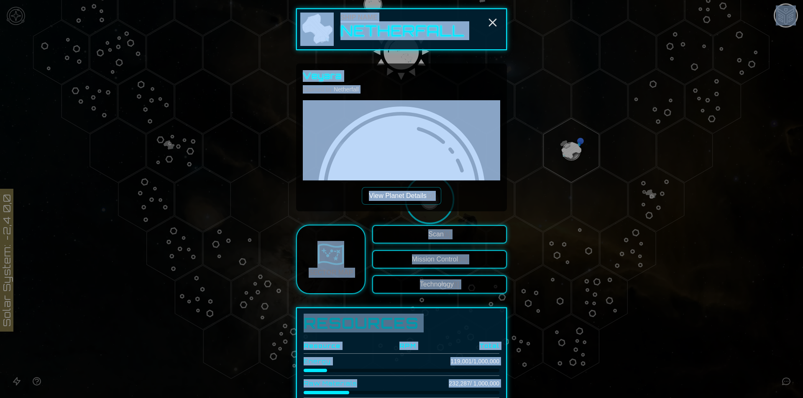
click at [452, 201] on div "Veyara Claimed by: Netherfall View Planet Details [p]" at bounding box center [401, 137] width 197 height 135
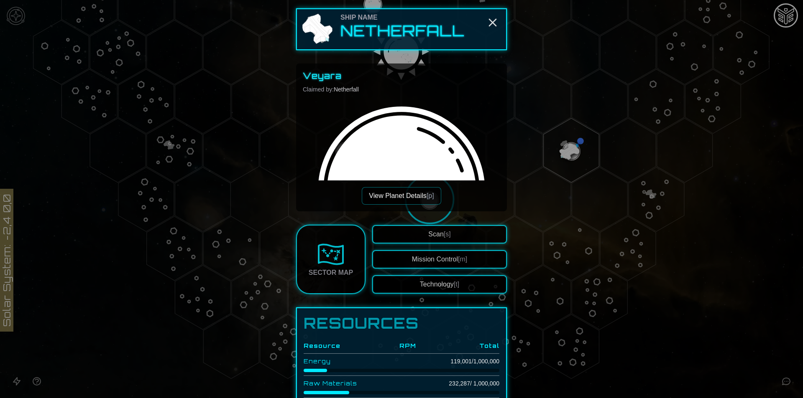
click at [396, 196] on button "View Planet Details [p]" at bounding box center [401, 196] width 79 height 18
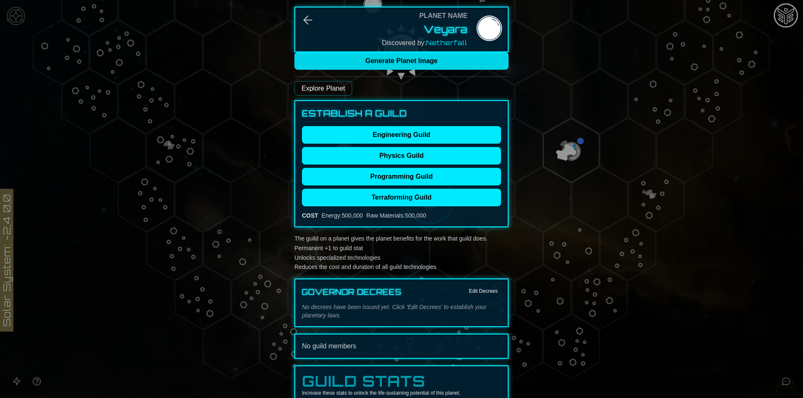
click at [413, 64] on button "Generate Planet Image" at bounding box center [401, 61] width 214 height 18
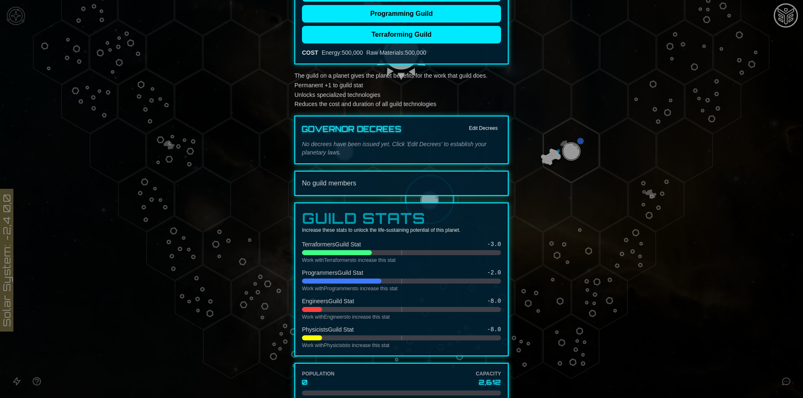
scroll to position [49, 0]
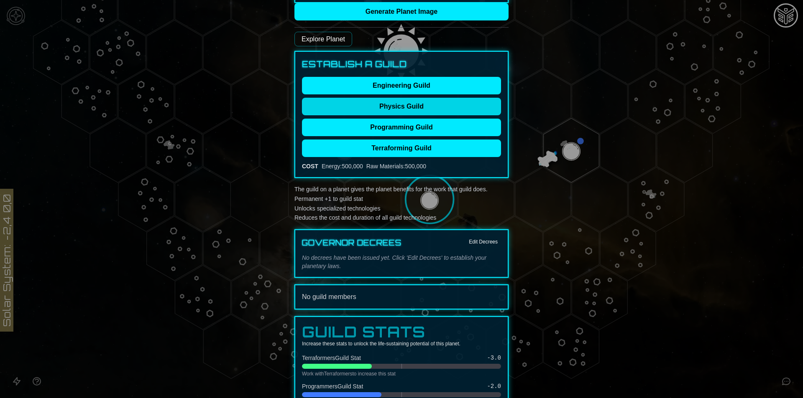
click at [430, 100] on button "Physics Guild" at bounding box center [401, 107] width 199 height 18
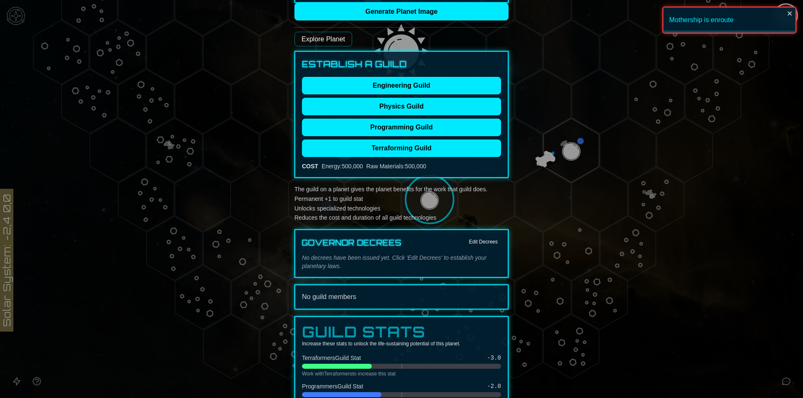
drag, startPoint x: 612, startPoint y: 140, endPoint x: 573, endPoint y: 147, distance: 39.5
click at [613, 140] on div at bounding box center [401, 199] width 803 height 398
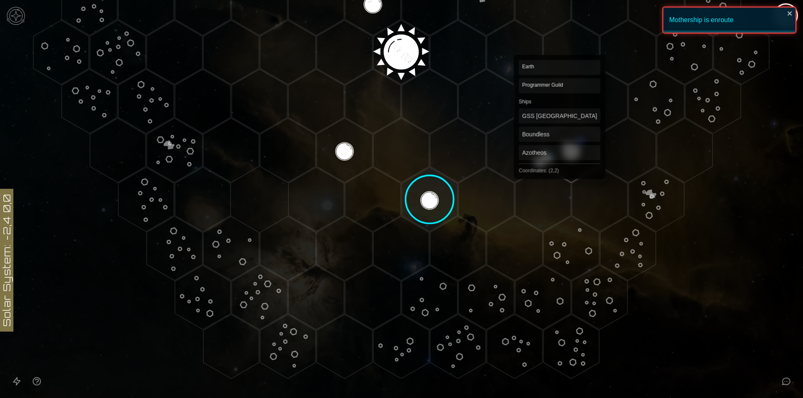
click at [559, 148] on polygon "Hex at coordinates 2,2, clickable" at bounding box center [572, 150] width 56 height 64
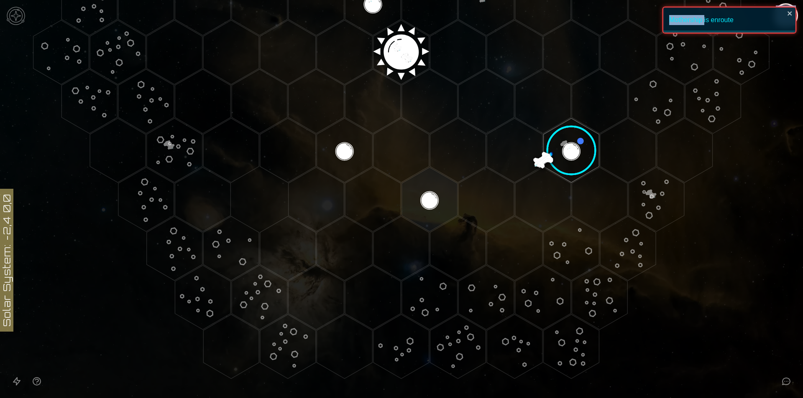
click at [559, 148] on image at bounding box center [572, 151] width 66 height 66
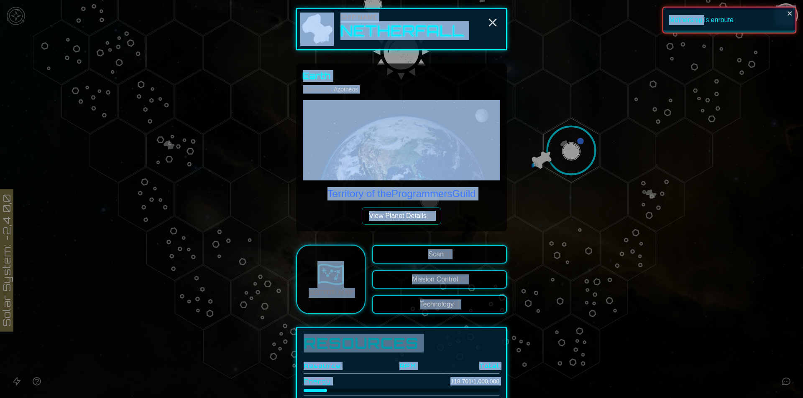
click at [466, 225] on div "Earth Claimed by: Azotheos Territory of the Programmers Guild View Planet Detai…" at bounding box center [401, 148] width 211 height 168
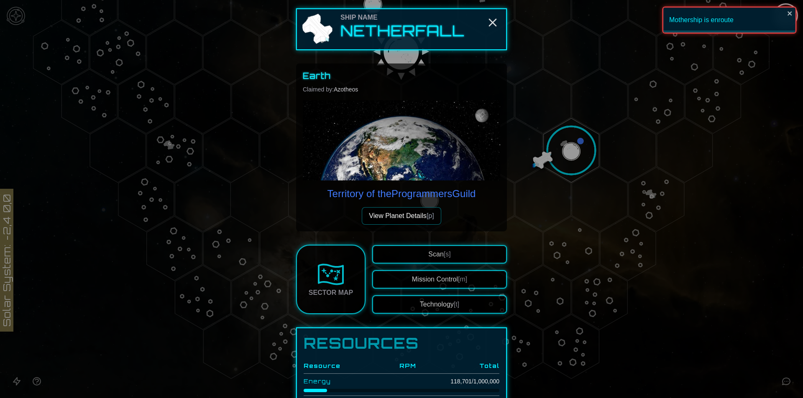
click at [416, 219] on button "View Planet Details [p]" at bounding box center [401, 216] width 79 height 18
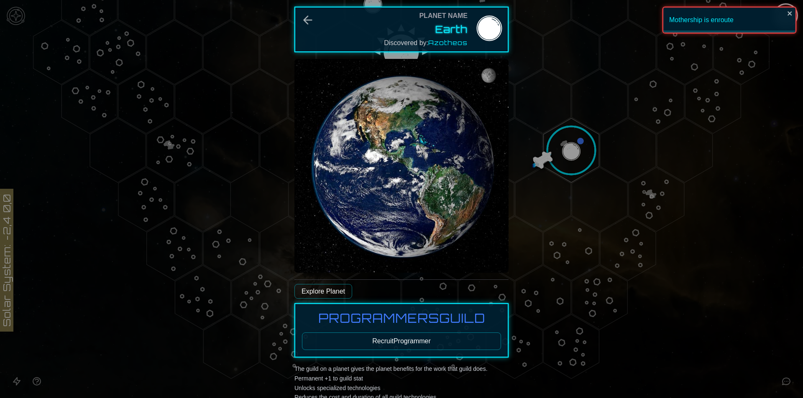
scroll to position [251, 0]
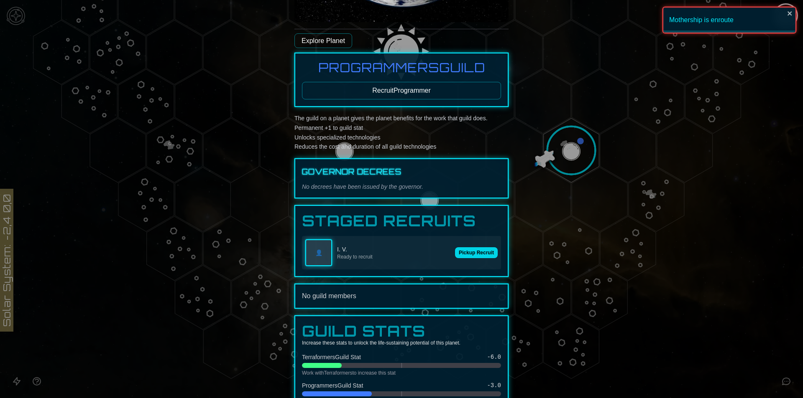
click at [481, 255] on button "Pickup Recruit" at bounding box center [476, 253] width 43 height 11
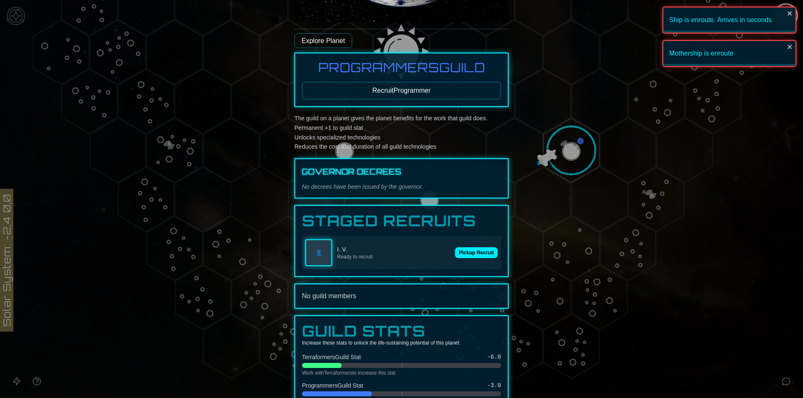
click at [569, 157] on div at bounding box center [401, 199] width 803 height 398
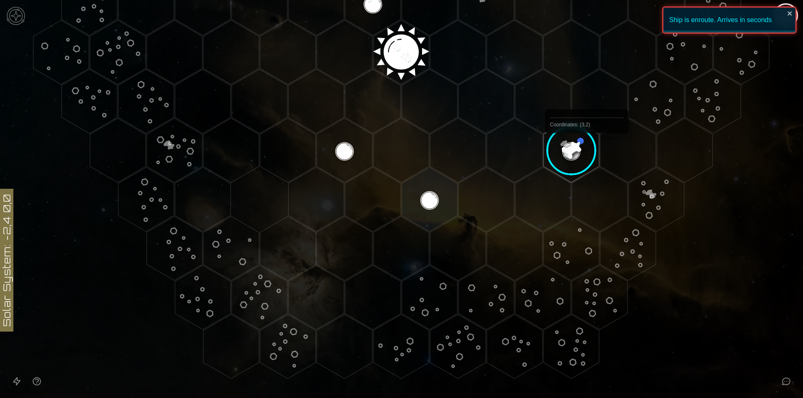
click at [573, 146] on image at bounding box center [572, 151] width 66 height 66
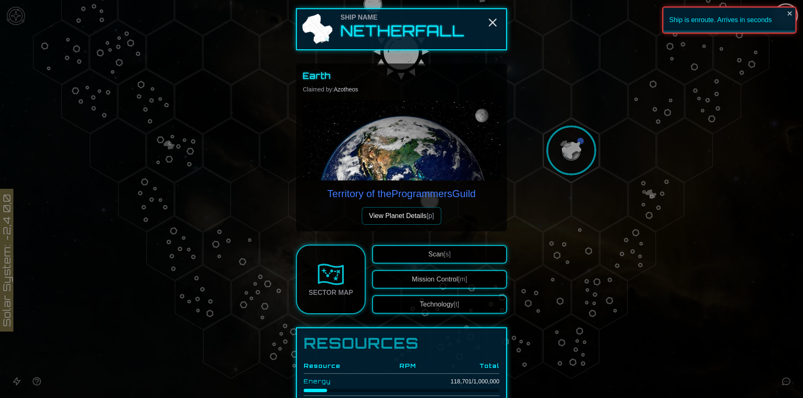
click at [399, 212] on button "View Planet Details [p]" at bounding box center [401, 216] width 79 height 18
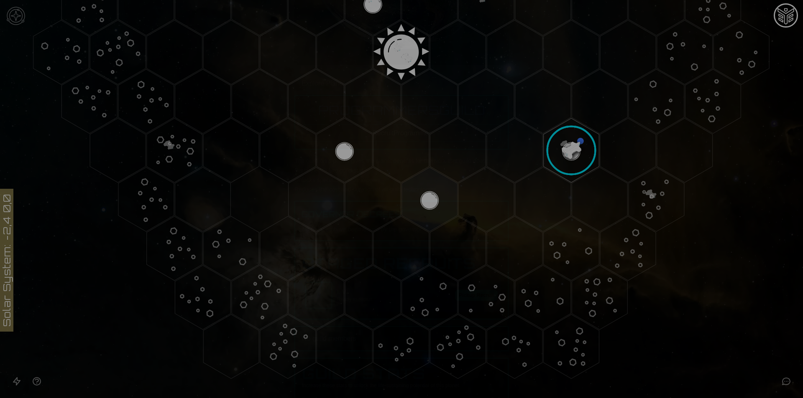
scroll to position [209, 0]
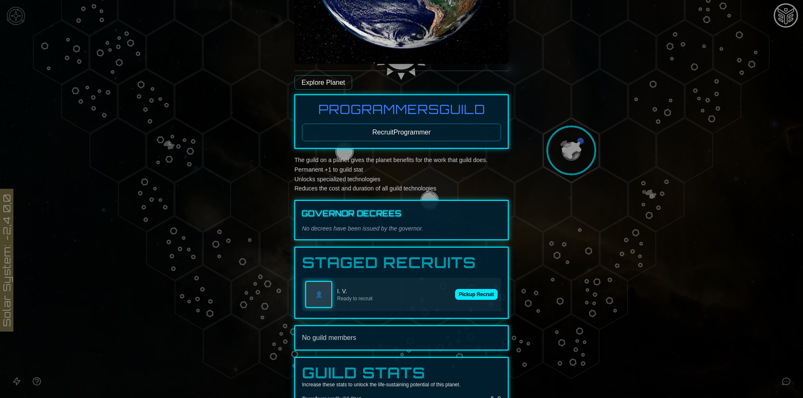
click at [462, 302] on div "👤 I. V. Ready to recruit Pickup Recruit" at bounding box center [401, 294] width 199 height 33
click at [465, 294] on button "Pickup Recruit" at bounding box center [476, 294] width 43 height 11
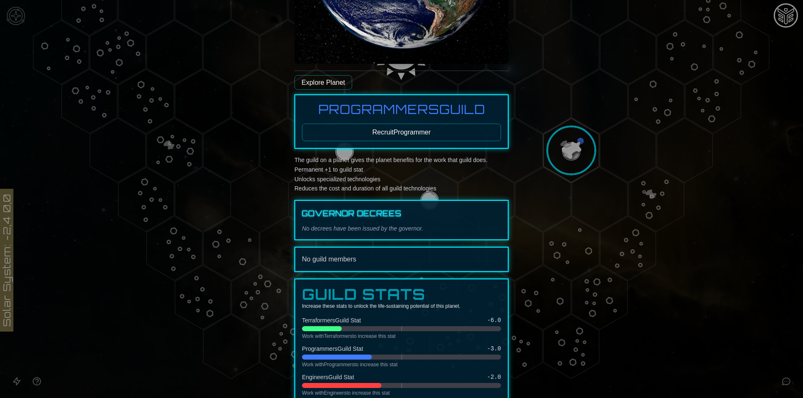
click at [656, 190] on div at bounding box center [401, 199] width 803 height 398
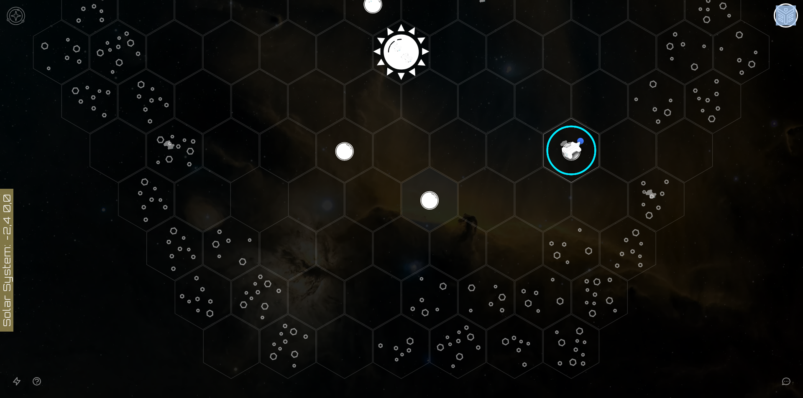
click at [656, 190] on polygon "Hex at coordinates 3,3, clickable" at bounding box center [656, 200] width 56 height 64
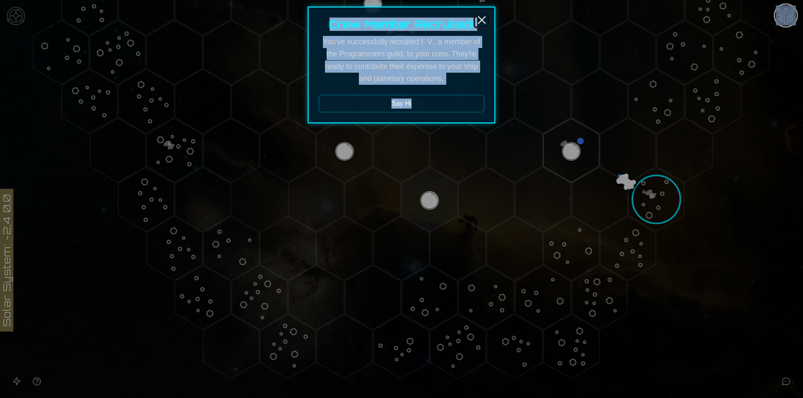
click at [485, 21] on icon "Close" at bounding box center [481, 19] width 13 height 13
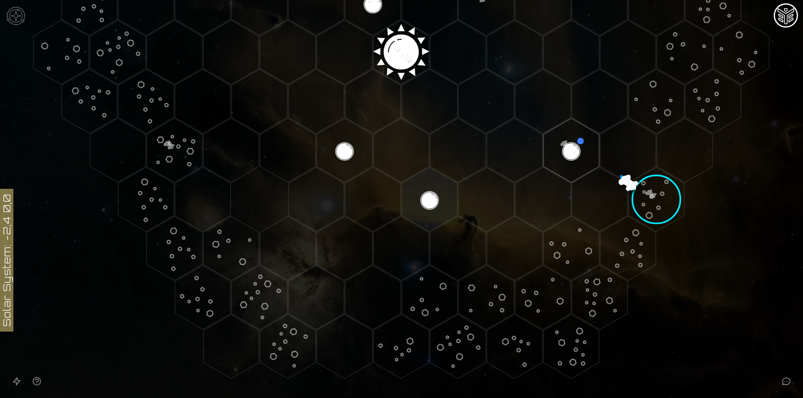
click at [659, 203] on image at bounding box center [656, 200] width 80 height 80
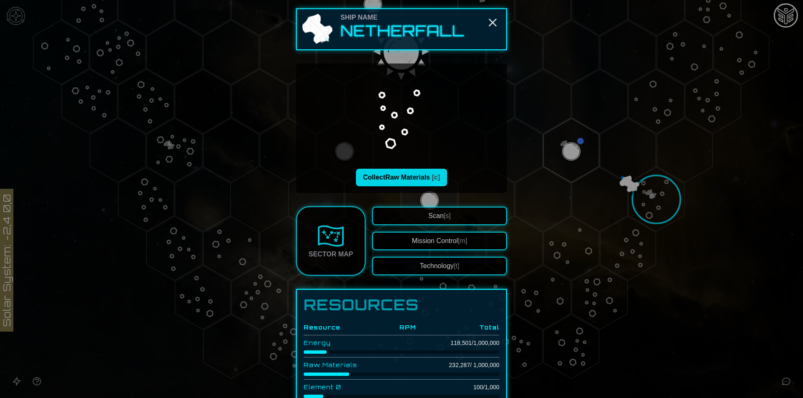
click at [431, 173] on button "Collect Raw Materials [c]" at bounding box center [401, 178] width 91 height 18
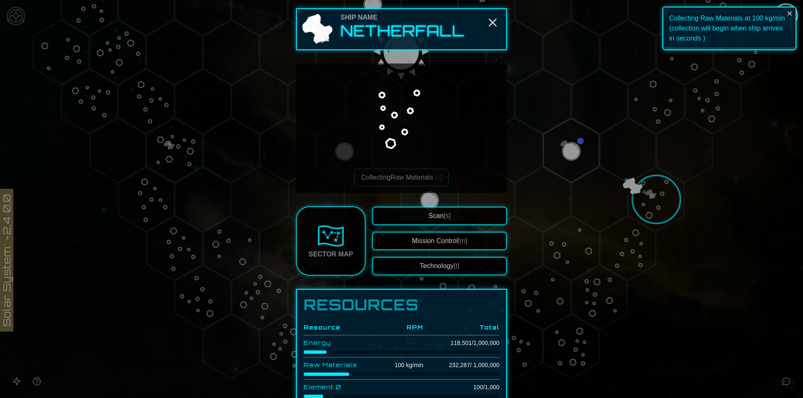
click at [444, 264] on button "Technology [t]" at bounding box center [439, 266] width 135 height 18
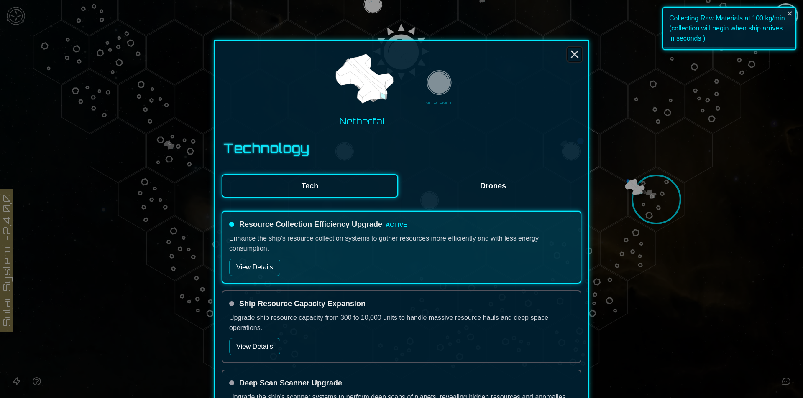
click at [568, 57] on icon "Close" at bounding box center [574, 54] width 13 height 13
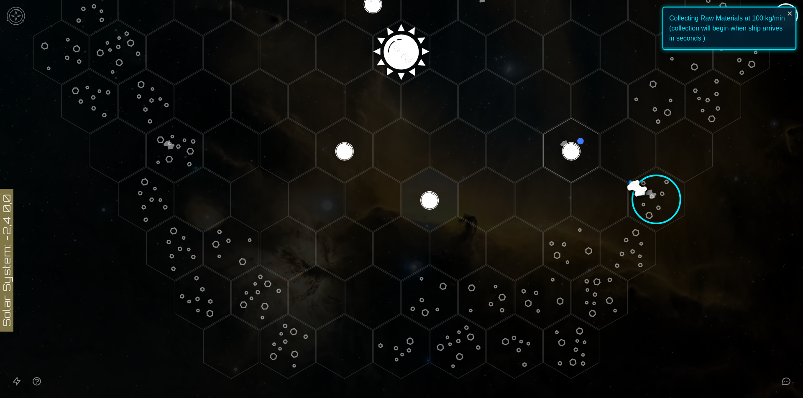
click at [654, 194] on image at bounding box center [656, 200] width 80 height 80
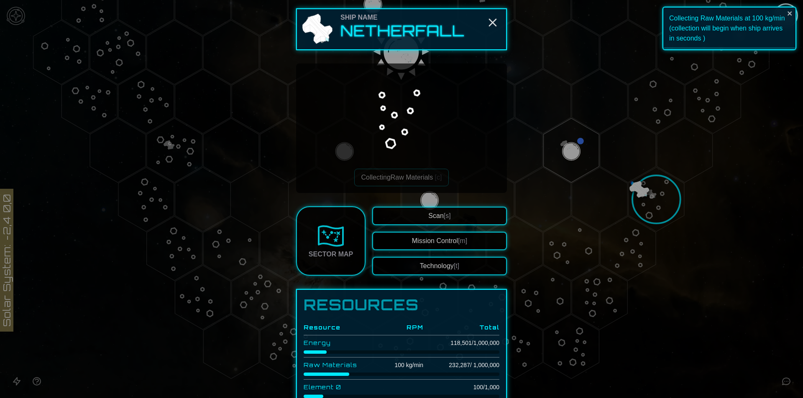
click at [458, 250] on button "Mission Control [m]" at bounding box center [439, 241] width 135 height 18
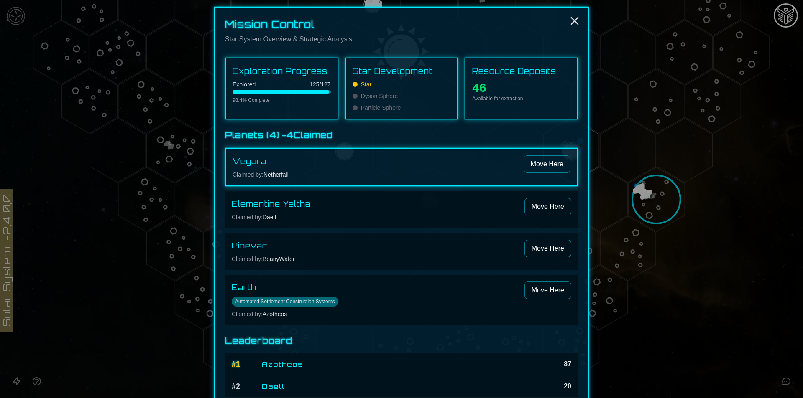
scroll to position [51, 0]
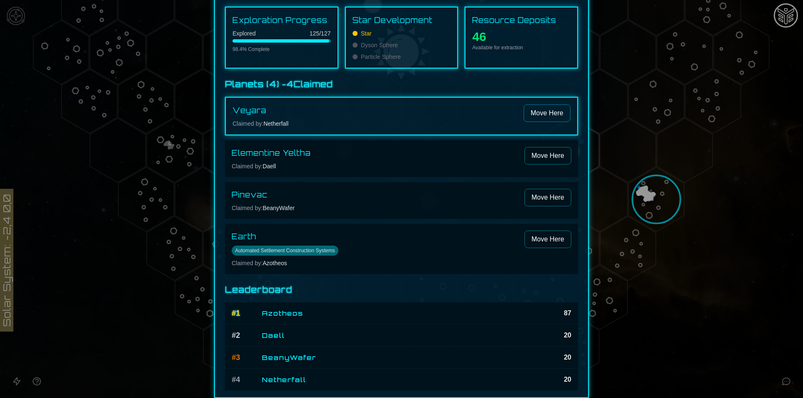
click at [644, 197] on div at bounding box center [401, 199] width 803 height 398
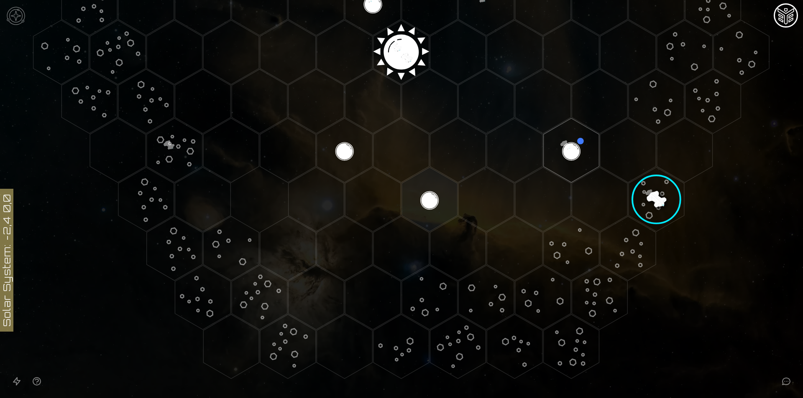
click at [652, 189] on image at bounding box center [656, 200] width 80 height 80
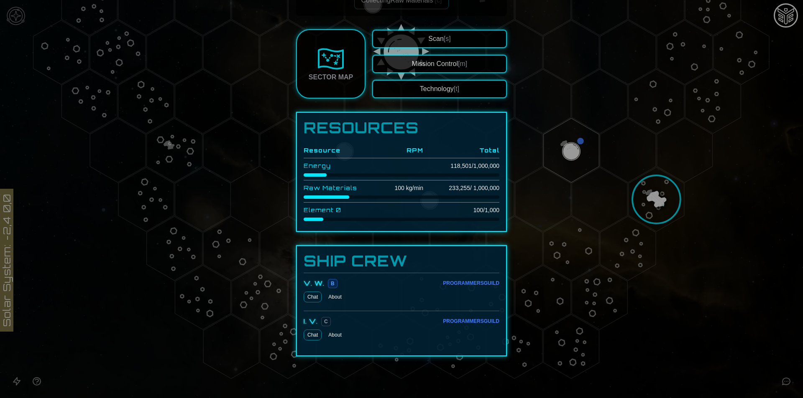
scroll to position [52, 0]
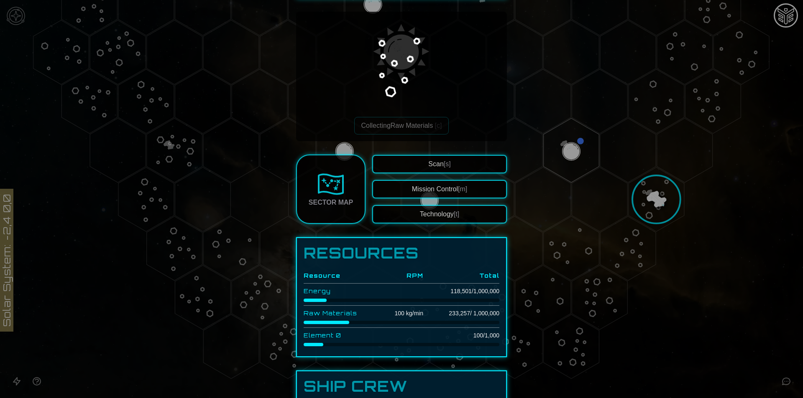
click at [426, 214] on button "Technology [t]" at bounding box center [439, 214] width 135 height 18
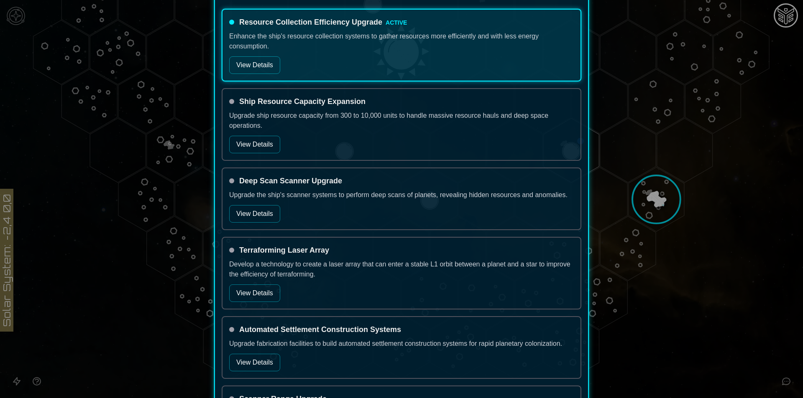
scroll to position [251, 0]
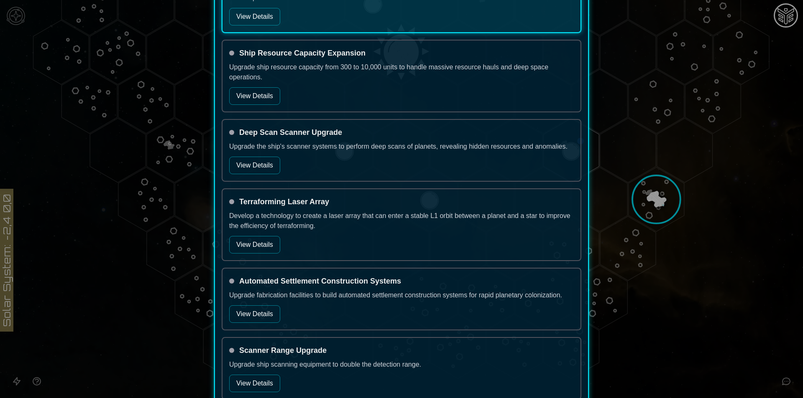
click at [232, 89] on button "View Details" at bounding box center [254, 96] width 51 height 18
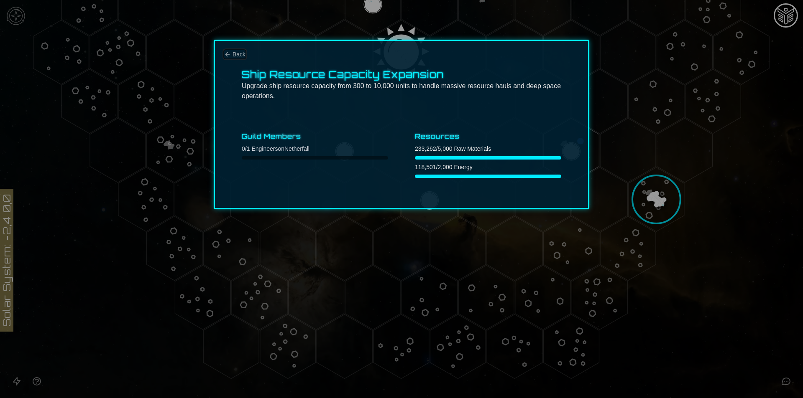
click at [240, 54] on span "Back" at bounding box center [238, 54] width 13 height 8
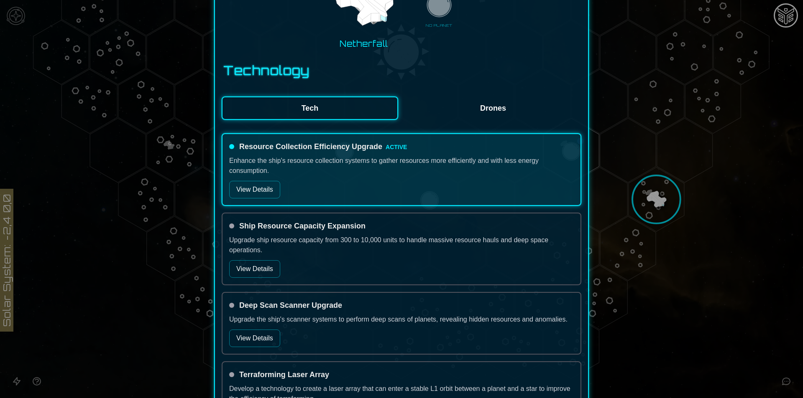
scroll to position [209, 0]
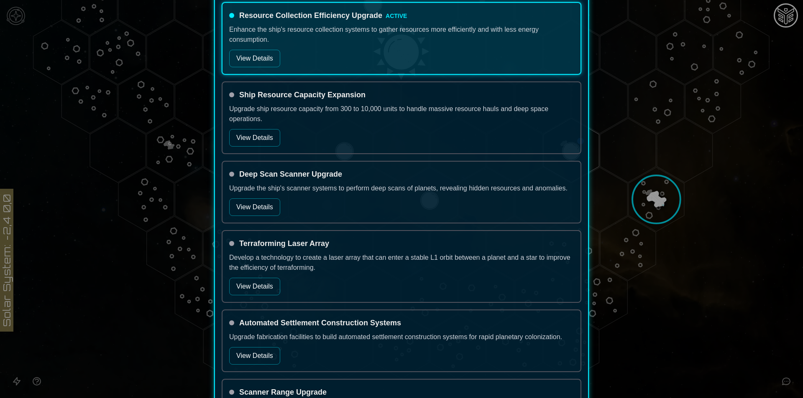
click at [250, 194] on div "Deep Scan Scanner Upgrade Upgrade the ship's scanner systems to perform deep sc…" at bounding box center [402, 192] width 360 height 63
click at [269, 206] on button "View Details" at bounding box center [254, 208] width 51 height 18
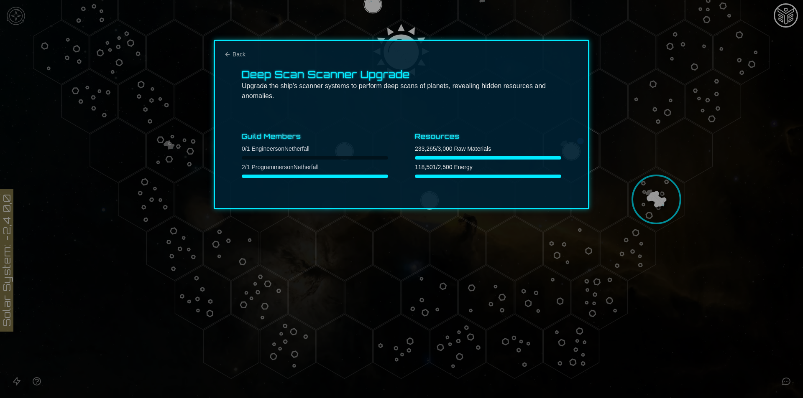
scroll to position [0, 0]
click at [235, 49] on div "Deep Scan Scanner Upgrade Upgrade the ship's scanner systems to perform deep sc…" at bounding box center [401, 124] width 375 height 169
click at [235, 58] on span "Back" at bounding box center [238, 54] width 13 height 8
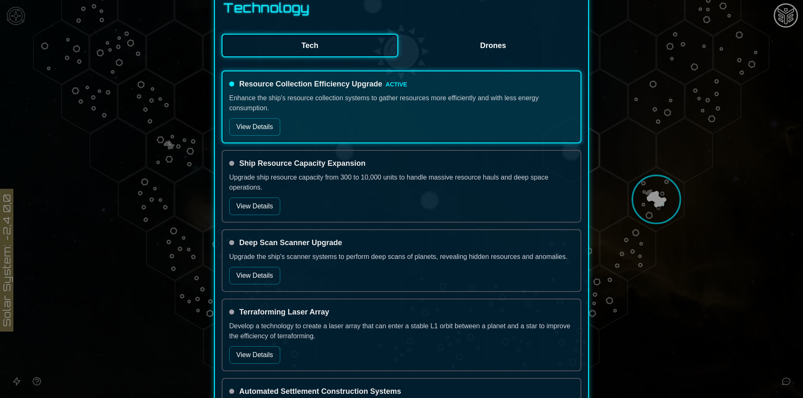
scroll to position [167, 0]
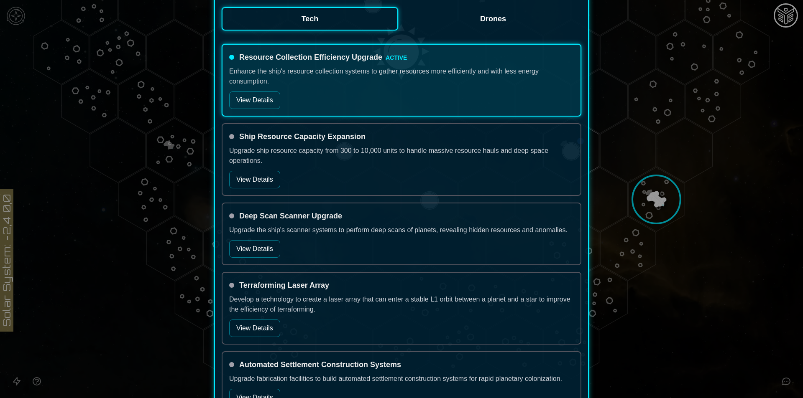
click at [250, 326] on button "View Details" at bounding box center [254, 329] width 51 height 18
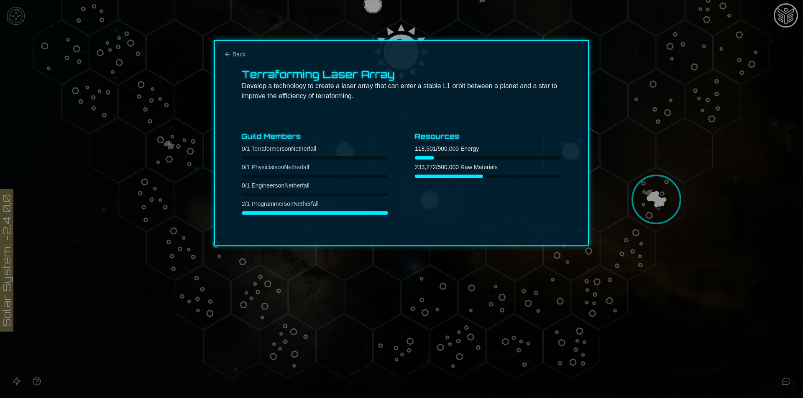
scroll to position [0, 0]
click at [236, 55] on span "Back" at bounding box center [238, 54] width 13 height 8
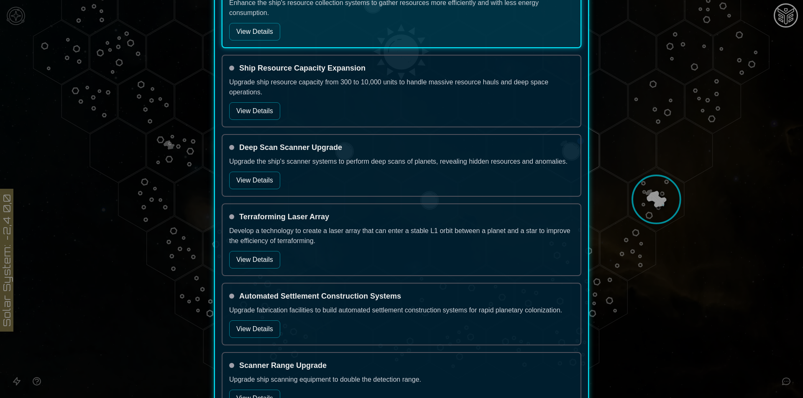
scroll to position [251, 0]
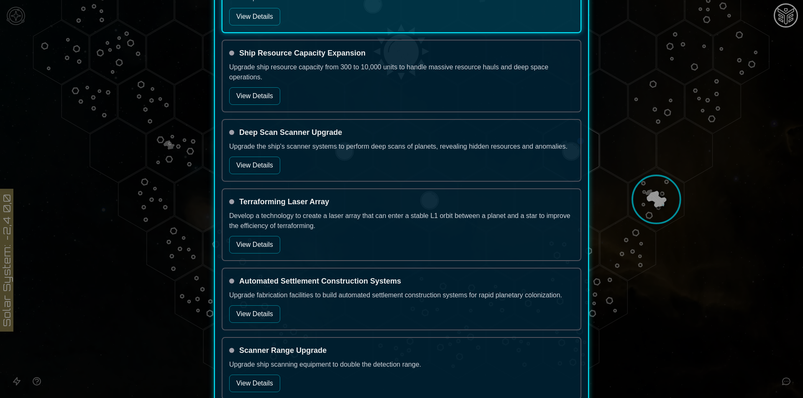
click at [253, 303] on div "Automated Settlement Construction Systems Upgrade fabrication facilities to bui…" at bounding box center [402, 299] width 360 height 63
click at [253, 310] on button "View Details" at bounding box center [254, 315] width 51 height 18
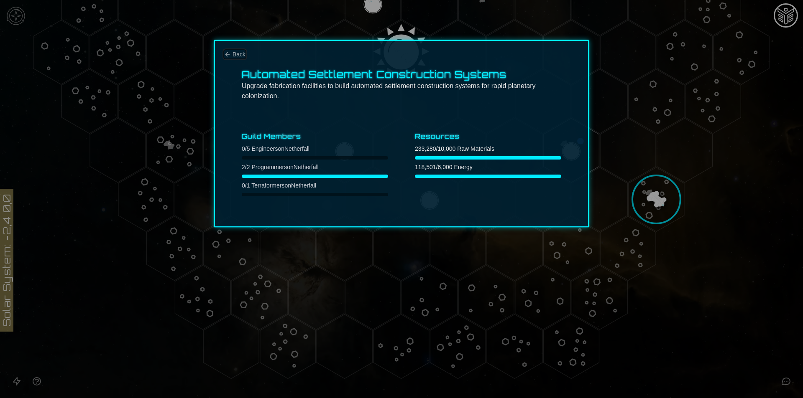
click at [234, 53] on span "Back" at bounding box center [238, 54] width 13 height 8
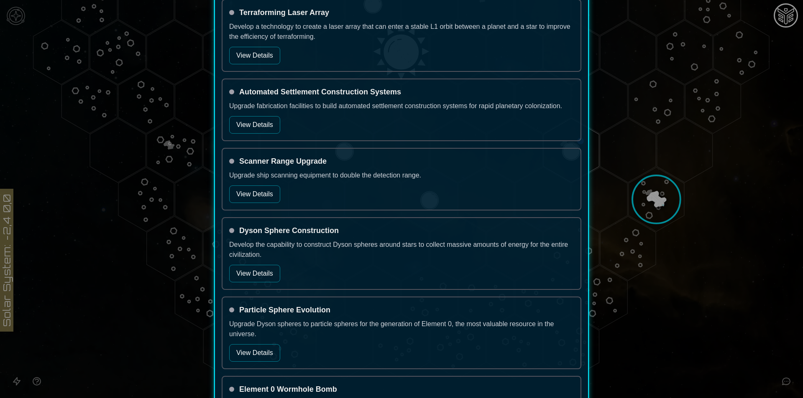
scroll to position [460, 0]
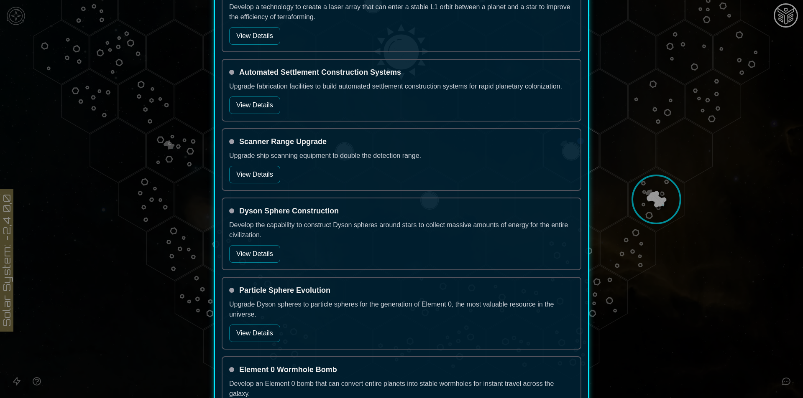
click at [268, 180] on button "View Details" at bounding box center [254, 175] width 51 height 18
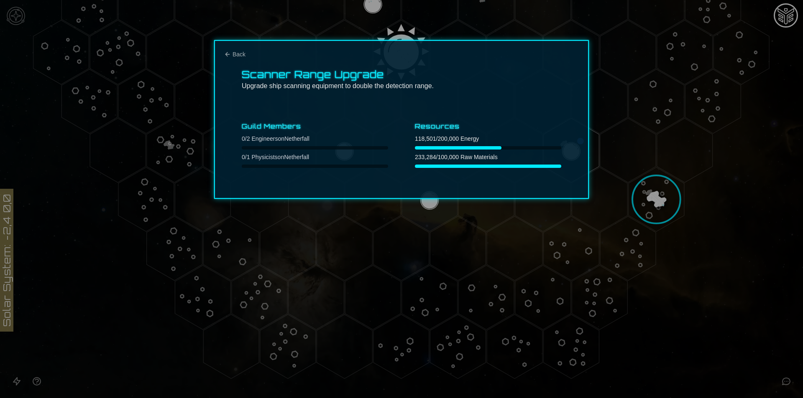
scroll to position [0, 0]
click at [233, 49] on div "Scanner Range Upgrade Upgrade ship scanning equipment to double the detection r…" at bounding box center [401, 119] width 375 height 159
click at [233, 52] on span "Back" at bounding box center [238, 54] width 13 height 8
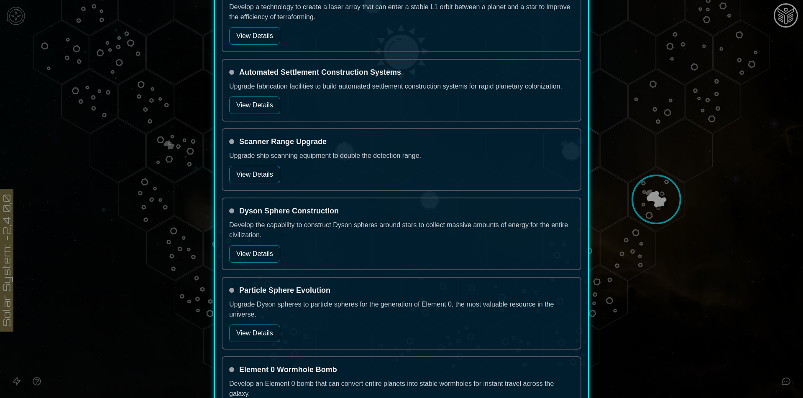
scroll to position [502, 0]
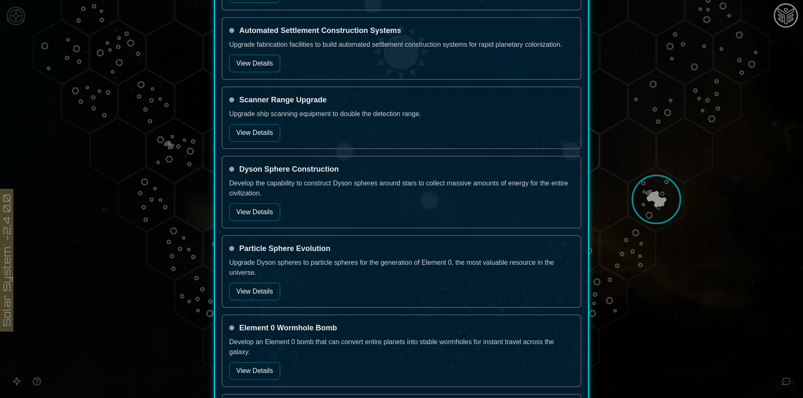
click at [263, 217] on button "View Details" at bounding box center [254, 213] width 51 height 18
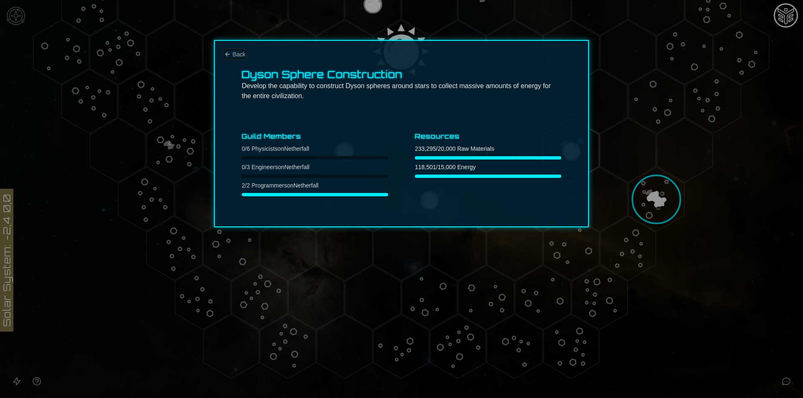
click at [230, 50] on button "Back" at bounding box center [234, 54] width 21 height 8
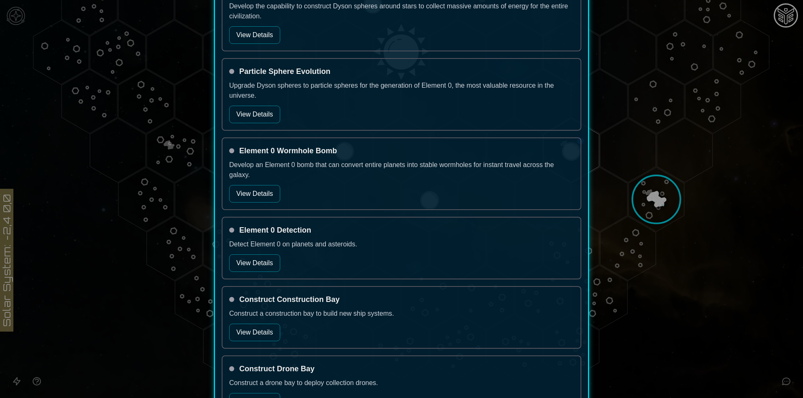
scroll to position [711, 0]
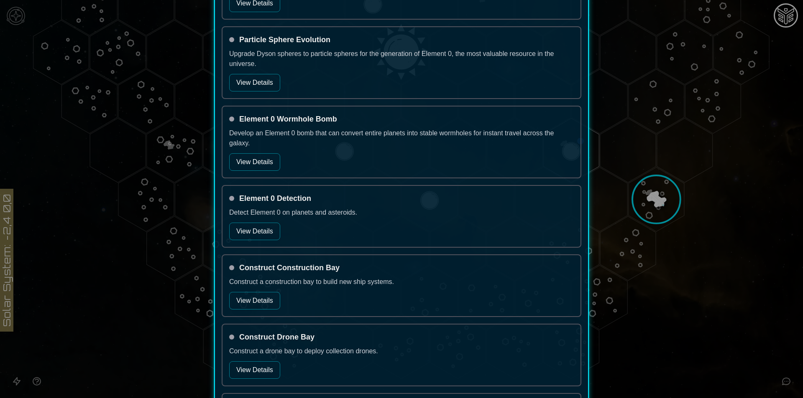
click at [258, 152] on div "Element 0 Wormhole Bomb Develop an Element 0 bomb that can convert entire plane…" at bounding box center [402, 142] width 360 height 73
click at [260, 159] on button "View Details" at bounding box center [254, 162] width 51 height 18
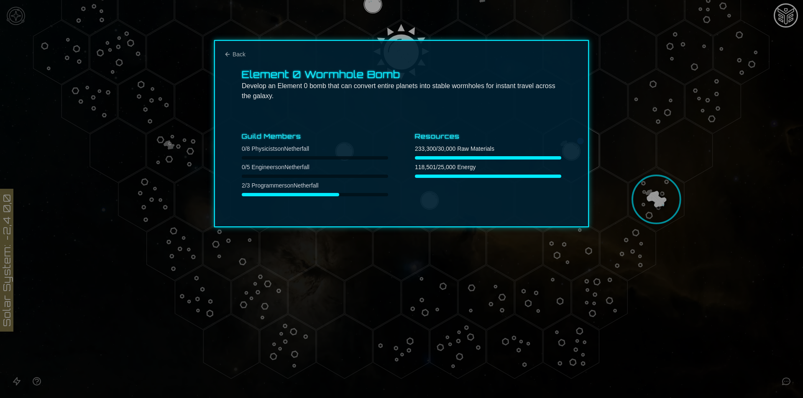
scroll to position [0, 0]
click at [233, 51] on span "Back" at bounding box center [238, 54] width 13 height 8
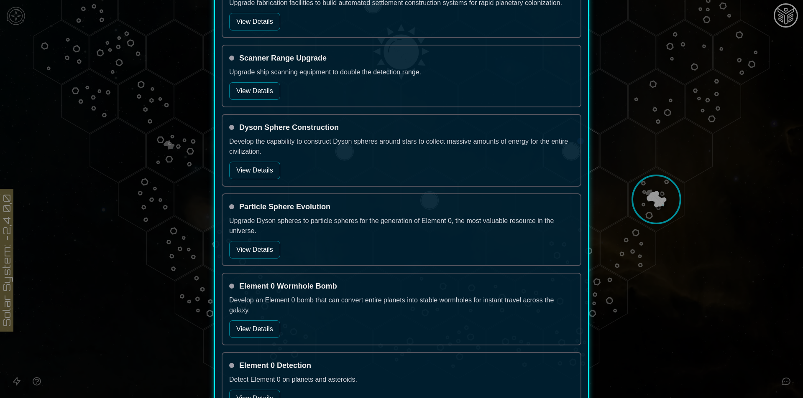
scroll to position [836, 0]
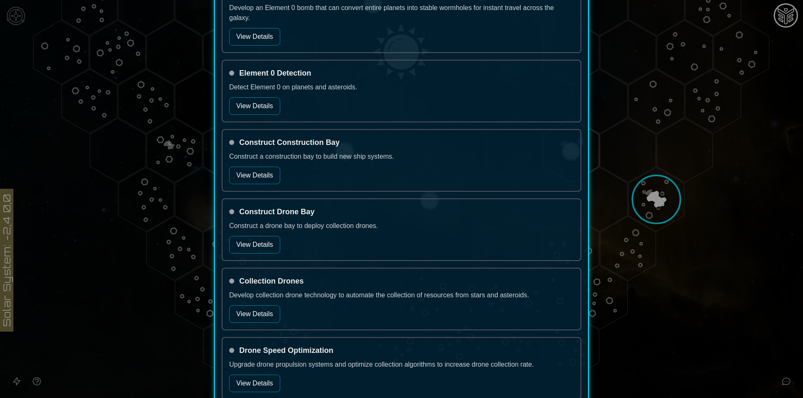
click at [245, 310] on button "View Details" at bounding box center [254, 315] width 51 height 18
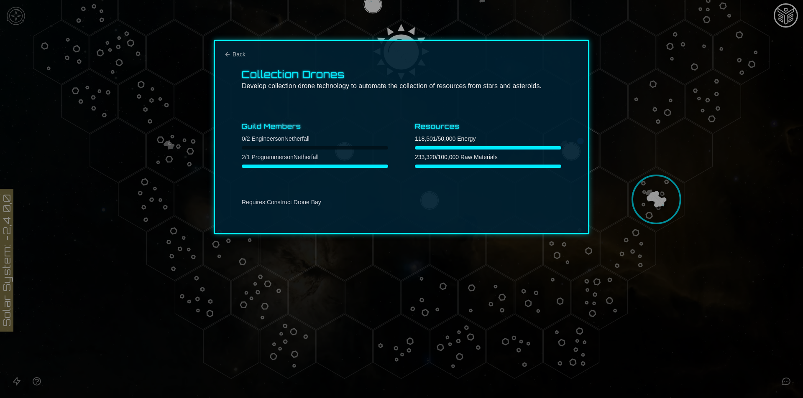
drag, startPoint x: 238, startPoint y: 63, endPoint x: 232, endPoint y: 61, distance: 6.5
click at [238, 62] on div "Collection Drones Develop collection drone technology to automate the collectio…" at bounding box center [401, 137] width 375 height 194
click at [230, 57] on icon "Back" at bounding box center [227, 54] width 7 height 7
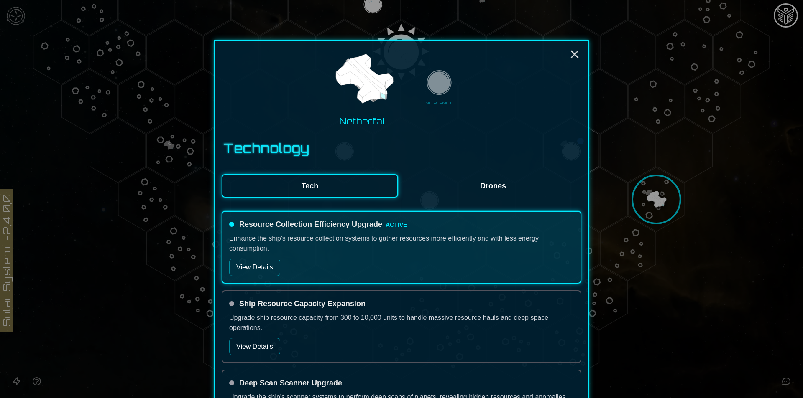
click at [660, 222] on div at bounding box center [401, 199] width 803 height 398
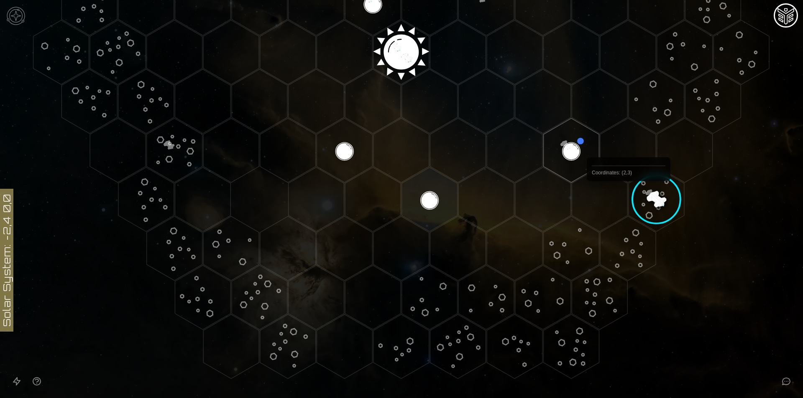
click at [631, 197] on image at bounding box center [656, 200] width 80 height 80
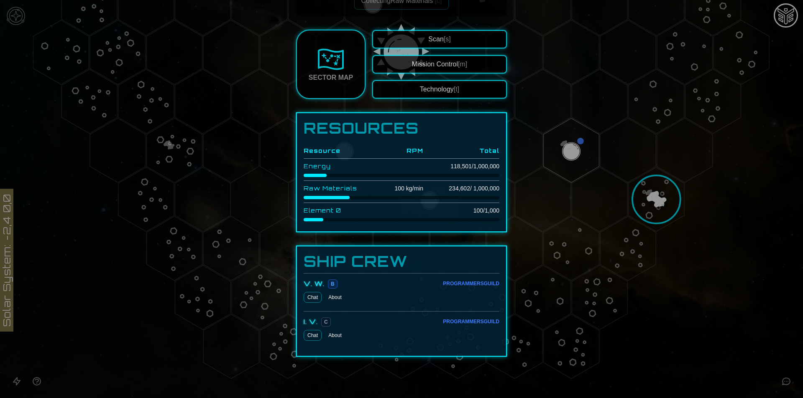
scroll to position [177, 0]
click at [449, 189] on td "234,604 / 1,000,000" at bounding box center [461, 188] width 76 height 15
click at [449, 189] on td "234,606 / 1,000,000" at bounding box center [461, 188] width 76 height 15
click at [413, 187] on td "100 kg/min" at bounding box center [400, 188] width 46 height 15
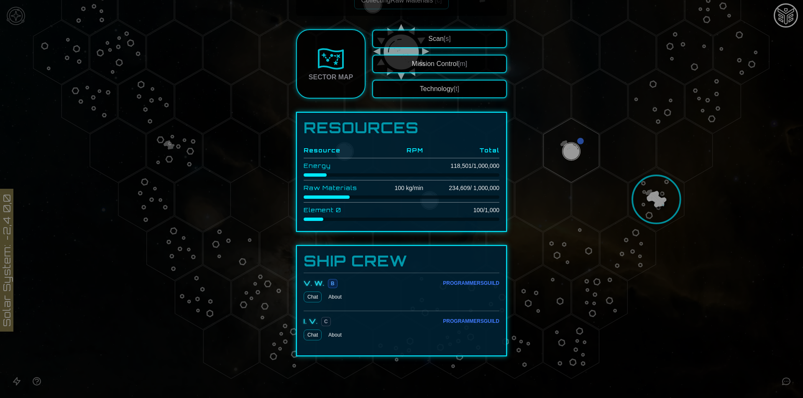
click at [441, 84] on button "Technology [t]" at bounding box center [439, 89] width 135 height 18
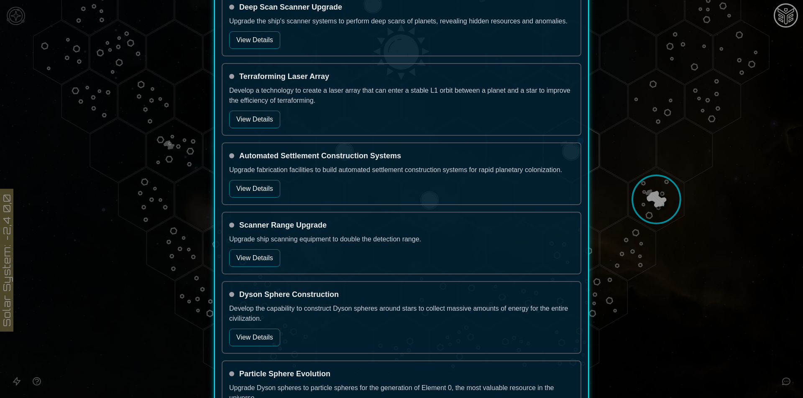
scroll to position [418, 0]
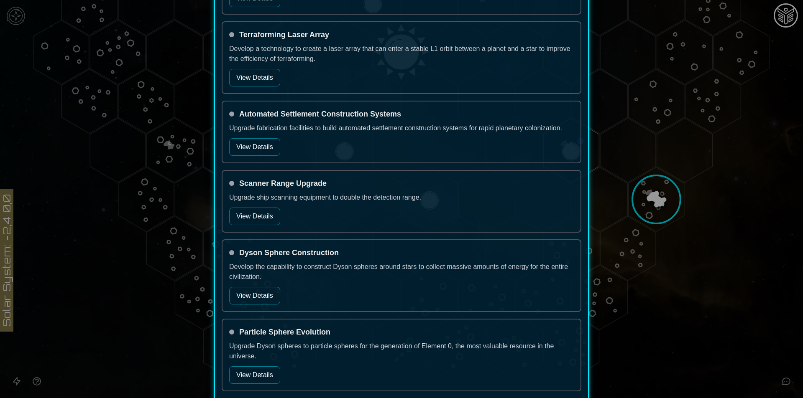
click at [246, 302] on button "View Details" at bounding box center [254, 296] width 51 height 18
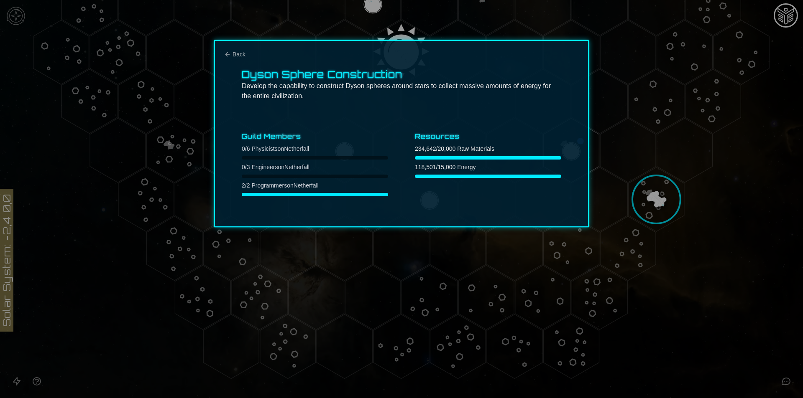
scroll to position [0, 0]
click at [226, 56] on icon "Back" at bounding box center [227, 54] width 7 height 7
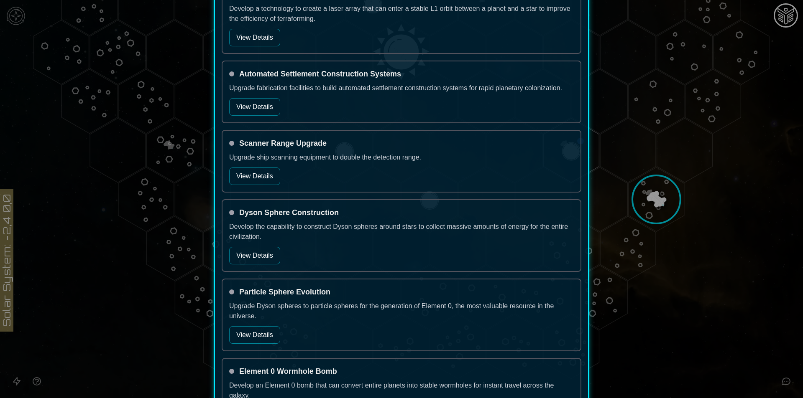
scroll to position [502, 0]
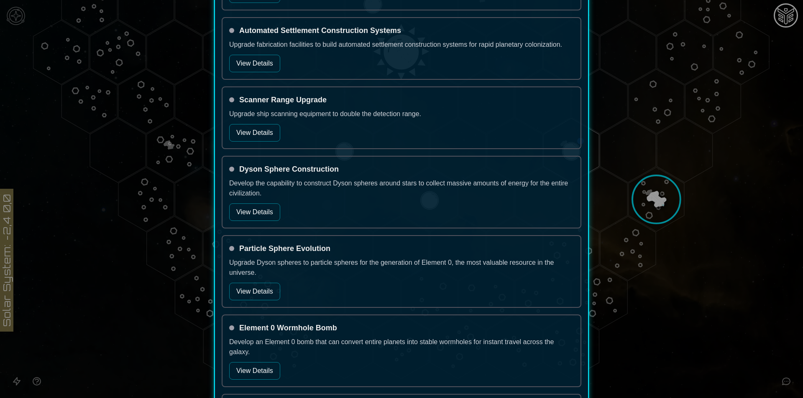
click at [254, 304] on div "Particle Sphere Evolution Upgrade Dyson spheres to particle spheres for the gen…" at bounding box center [402, 271] width 360 height 73
click at [255, 296] on button "View Details" at bounding box center [254, 292] width 51 height 18
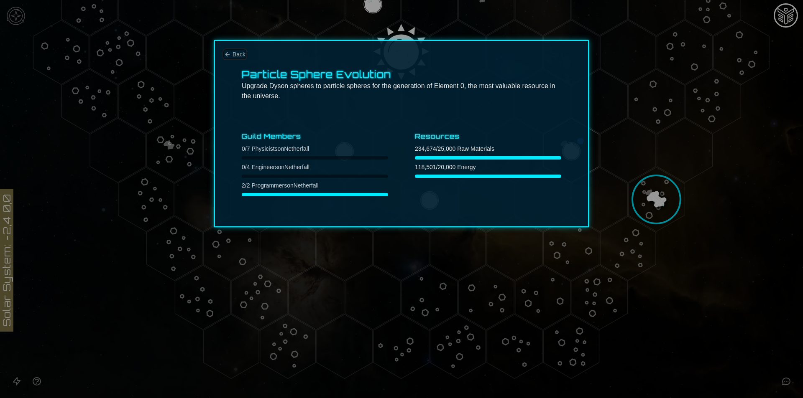
click at [226, 52] on icon "Back" at bounding box center [227, 54] width 7 height 7
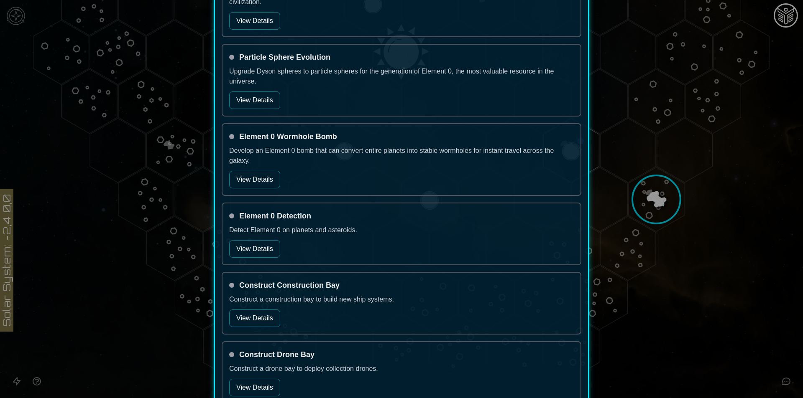
scroll to position [753, 0]
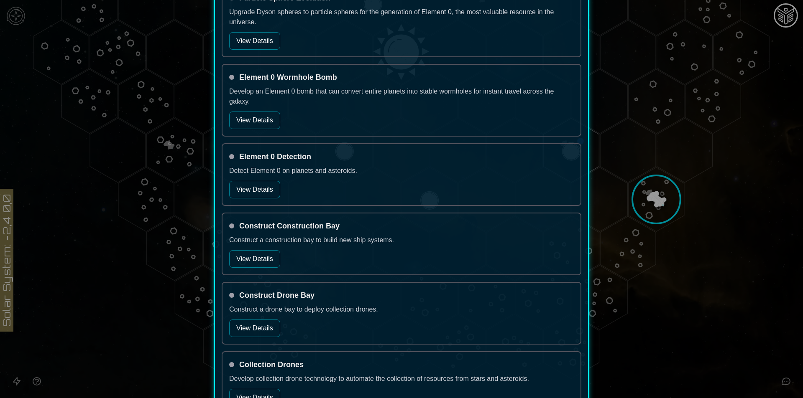
click at [255, 256] on button "View Details" at bounding box center [254, 259] width 51 height 18
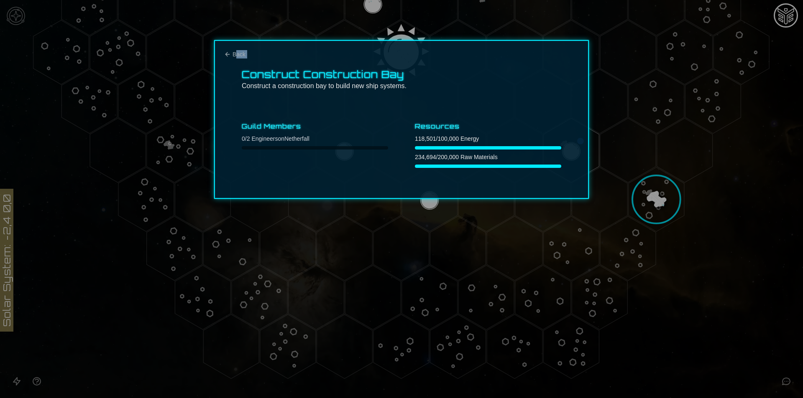
drag, startPoint x: 228, startPoint y: 56, endPoint x: 236, endPoint y: 55, distance: 8.4
click at [236, 55] on div "Back Construct Construction Bay Construct a construction bay to build new ship …" at bounding box center [401, 119] width 375 height 159
click at [236, 66] on div "Construct Construction Bay Construct a construction bay to build new ship syste…" at bounding box center [401, 119] width 375 height 159
click at [248, 56] on div "Construct Construction Bay Construct a construction bay to build new ship syste…" at bounding box center [401, 119] width 375 height 159
click at [245, 52] on span "Back" at bounding box center [238, 54] width 13 height 8
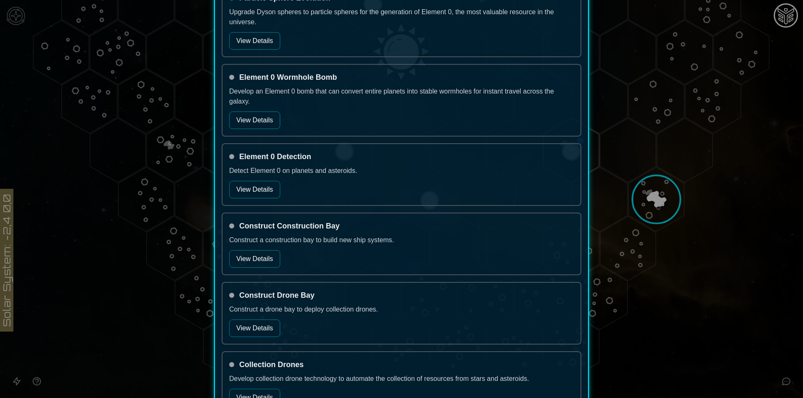
scroll to position [794, 0]
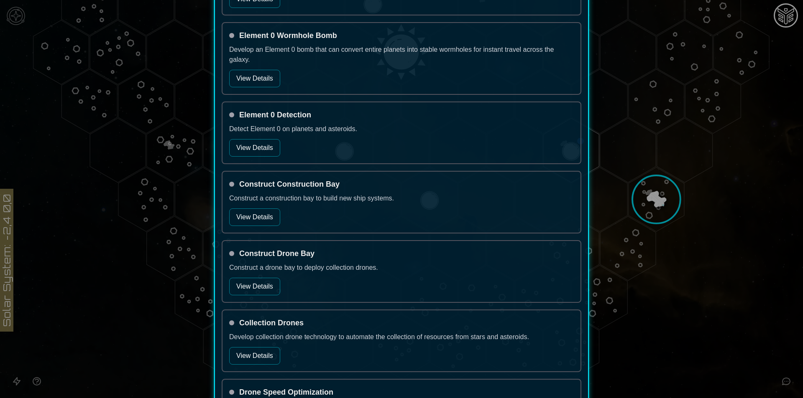
click at [268, 292] on button "View Details" at bounding box center [254, 287] width 51 height 18
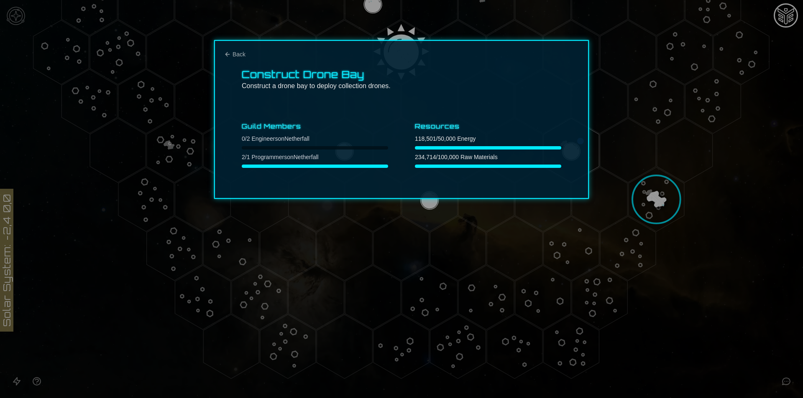
scroll to position [0, 0]
click at [238, 50] on span "Back" at bounding box center [238, 54] width 13 height 8
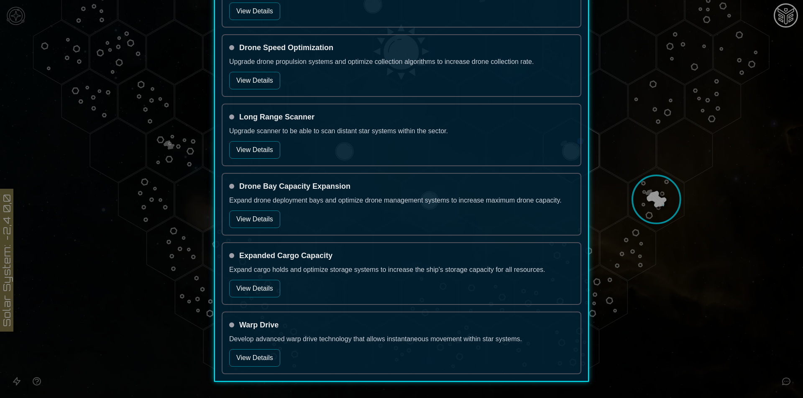
scroll to position [1163, 0]
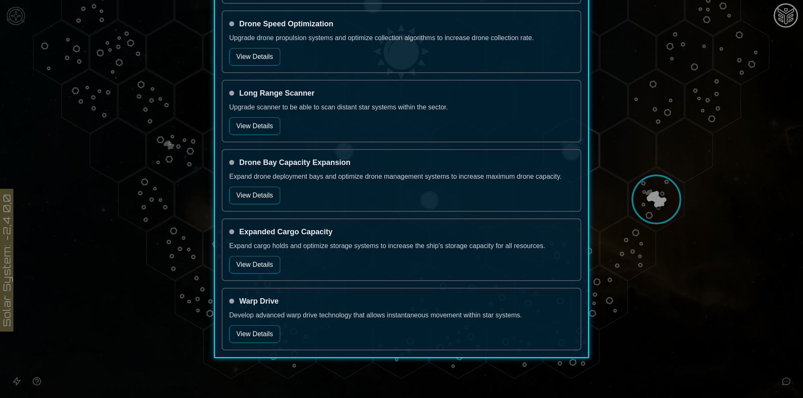
click at [259, 201] on button "View Details" at bounding box center [254, 196] width 51 height 18
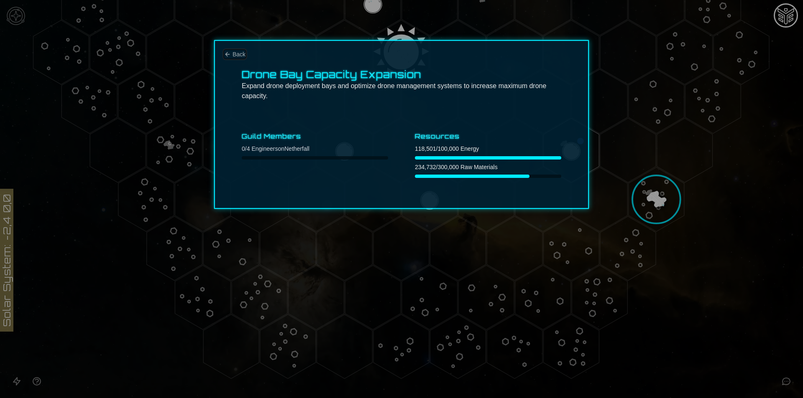
drag, startPoint x: 245, startPoint y: 54, endPoint x: 263, endPoint y: 64, distance: 20.4
click at [246, 54] on div "Back Drone Bay Capacity Expansion Expand drone deployment bays and optimize dro…" at bounding box center [401, 124] width 375 height 169
click at [698, 223] on div at bounding box center [401, 199] width 803 height 398
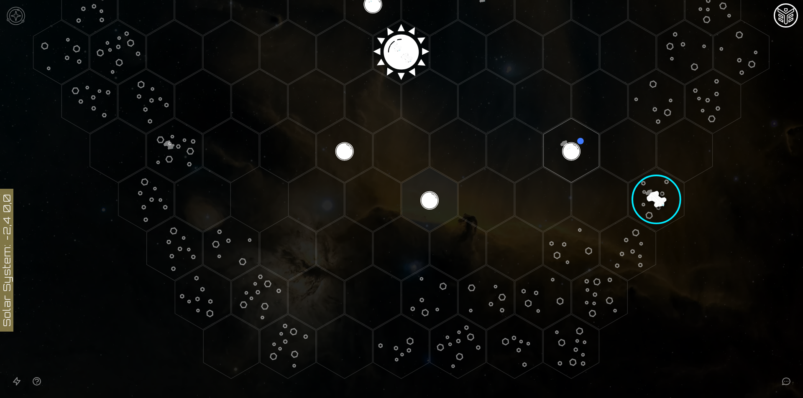
click at [668, 199] on image at bounding box center [656, 200] width 80 height 80
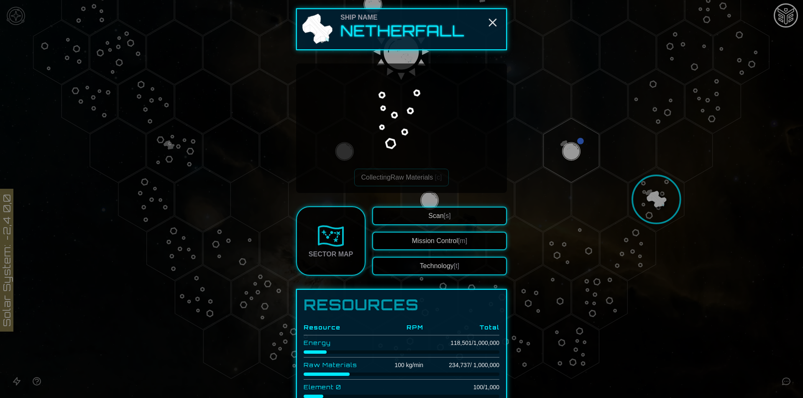
click at [406, 248] on button "Mission Control [m]" at bounding box center [439, 241] width 135 height 18
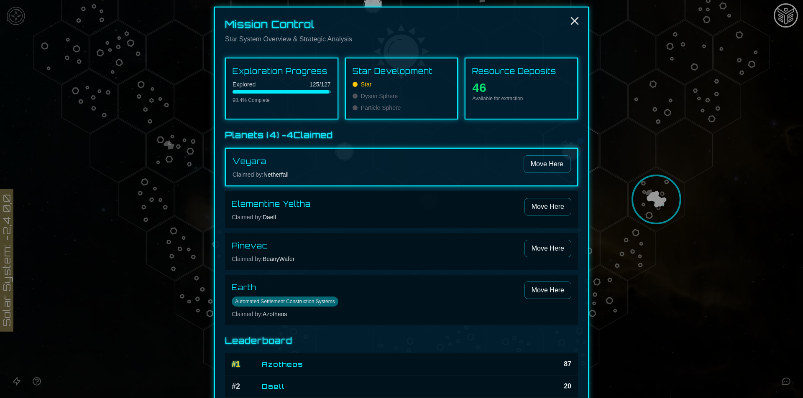
click at [286, 86] on div "Explored 125 / 127" at bounding box center [281, 84] width 98 height 8
click at [314, 87] on span "125 / 127" at bounding box center [319, 84] width 21 height 8
click at [311, 82] on span "125 / 127" at bounding box center [319, 84] width 21 height 8
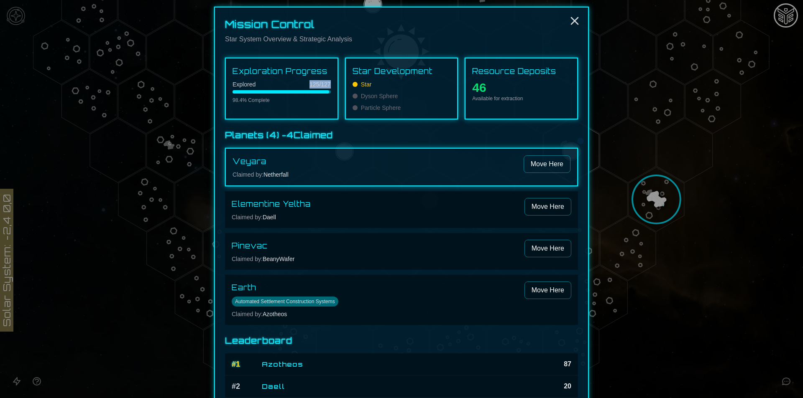
click at [311, 82] on span "125 / 127" at bounding box center [319, 84] width 21 height 8
click at [429, 100] on div "Dyson Sphere" at bounding box center [401, 96] width 98 height 8
drag, startPoint x: 406, startPoint y: 100, endPoint x: 351, endPoint y: 96, distance: 55.3
click at [352, 96] on div "Star Dyson Sphere Particle Sphere" at bounding box center [401, 96] width 98 height 32
click at [393, 100] on div "Star Dyson Sphere Particle Sphere" at bounding box center [401, 96] width 98 height 32
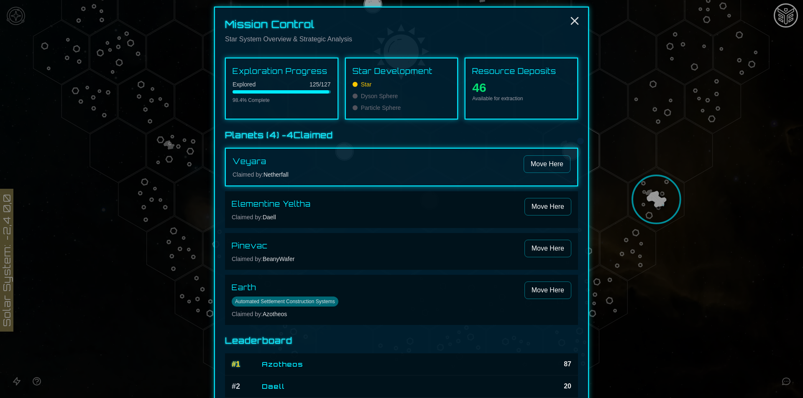
click at [511, 100] on p "Available for extraction" at bounding box center [521, 98] width 98 height 7
click at [540, 103] on div "Resource Deposits 46 Available for extraction" at bounding box center [521, 89] width 113 height 62
click at [354, 166] on h4 "Veyara" at bounding box center [377, 162] width 291 height 12
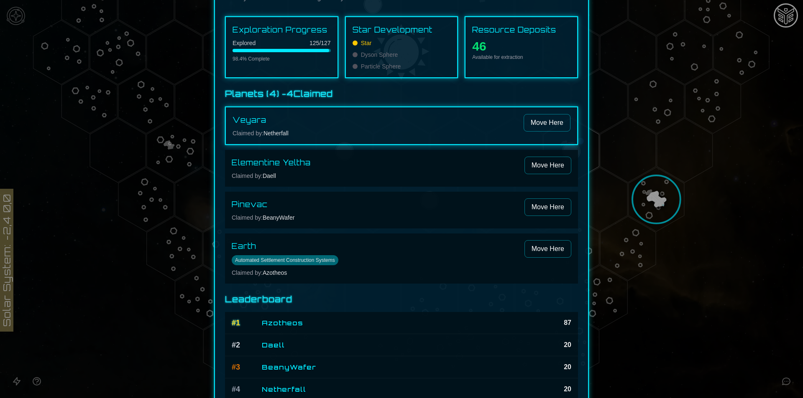
scroll to position [51, 0]
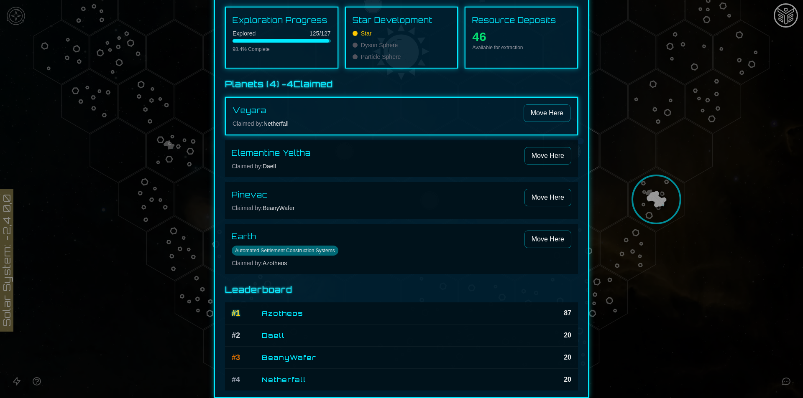
click at [290, 313] on span "Azotheos" at bounding box center [282, 314] width 41 height 10
click at [290, 314] on span "Azotheos" at bounding box center [282, 314] width 41 height 10
click at [685, 217] on div at bounding box center [401, 199] width 803 height 398
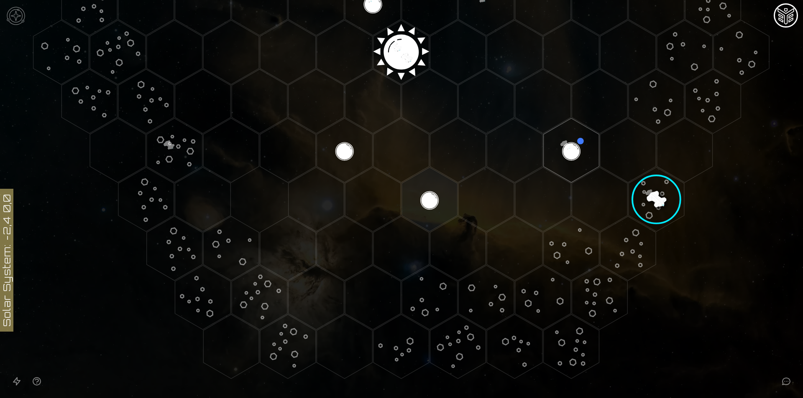
click at [657, 181] on image at bounding box center [656, 200] width 80 height 80
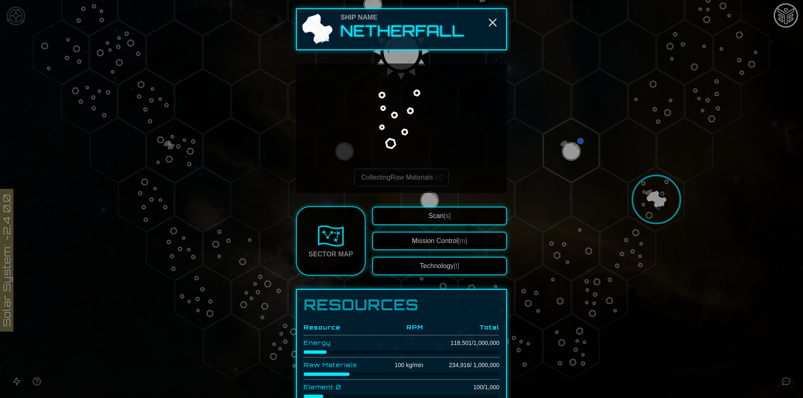
click at [676, 184] on div at bounding box center [401, 199] width 803 height 398
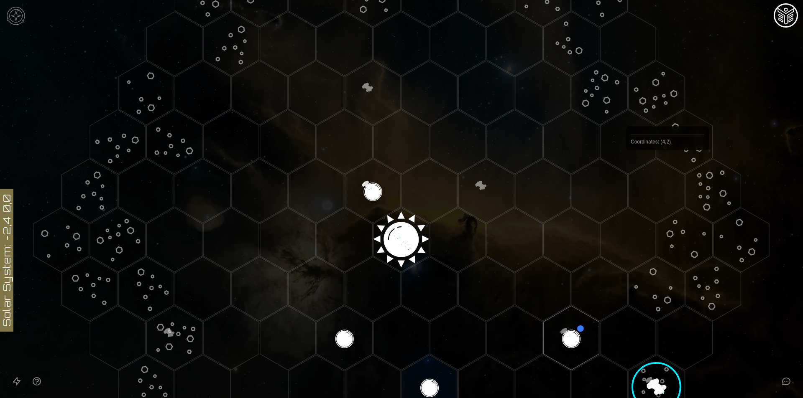
scroll to position [293, 0]
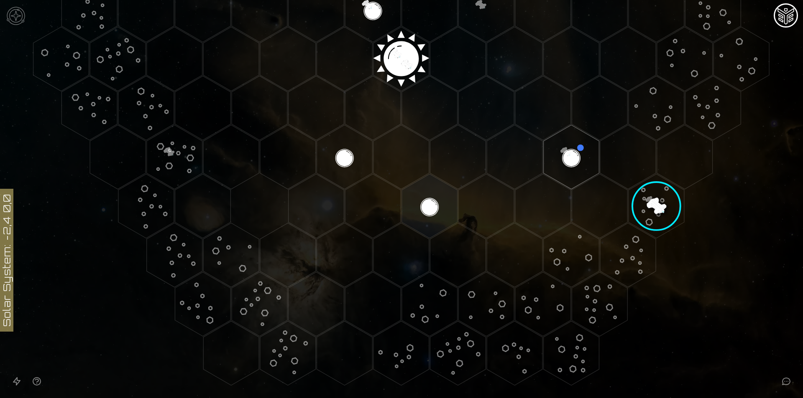
click at [16, 4] on img at bounding box center [15, 15] width 25 height 25
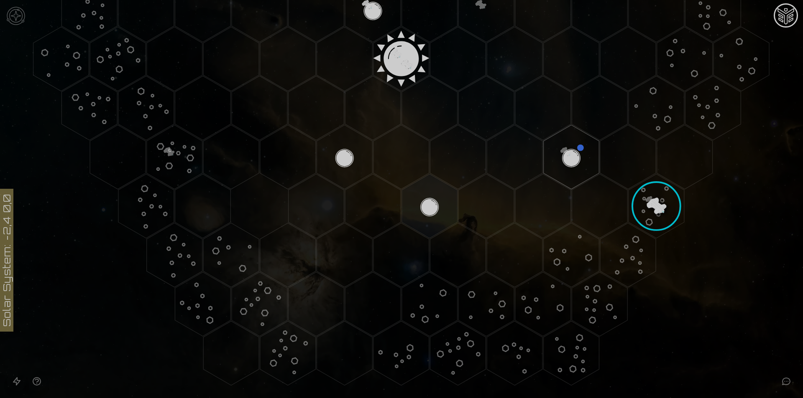
click at [428, 103] on link "Leaderboard" at bounding box center [401, 107] width 119 height 19
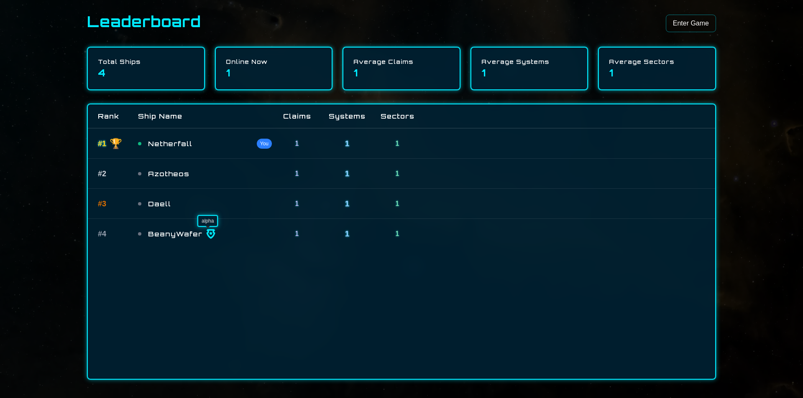
click at [197, 233] on span "BeanyWafer" at bounding box center [175, 234] width 54 height 10
click at [207, 234] on img at bounding box center [211, 234] width 10 height 10
click at [186, 204] on div "Daell" at bounding box center [210, 204] width 124 height 10
click at [151, 202] on span "Daell" at bounding box center [159, 204] width 23 height 10
click at [195, 170] on div "Azotheos" at bounding box center [210, 174] width 124 height 10
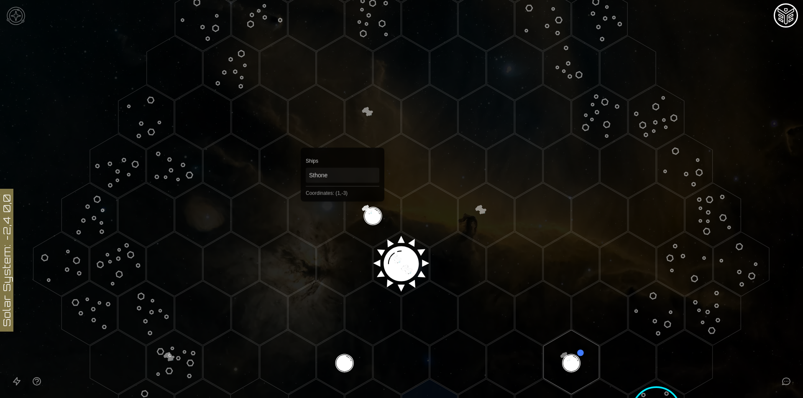
scroll to position [209, 0]
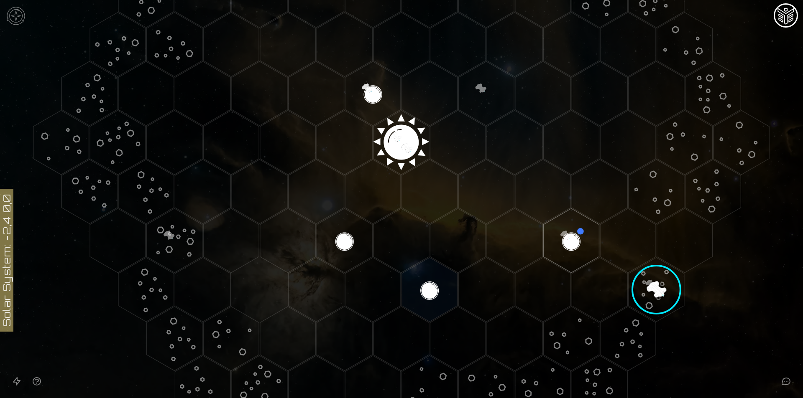
click at [652, 278] on image at bounding box center [656, 290] width 80 height 80
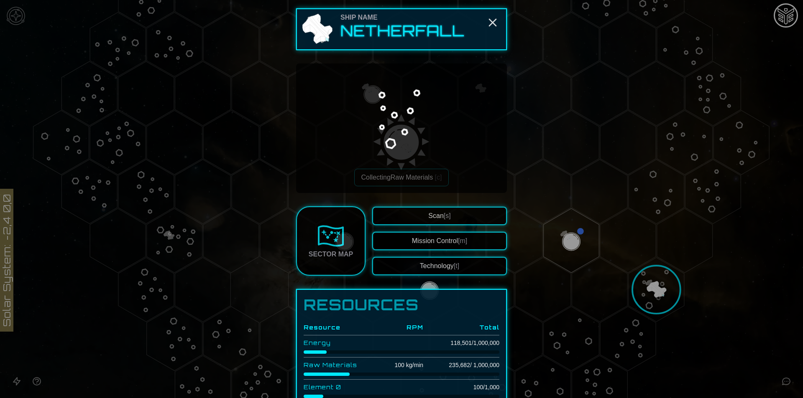
click at [439, 244] on button "Mission Control [m]" at bounding box center [439, 241] width 135 height 18
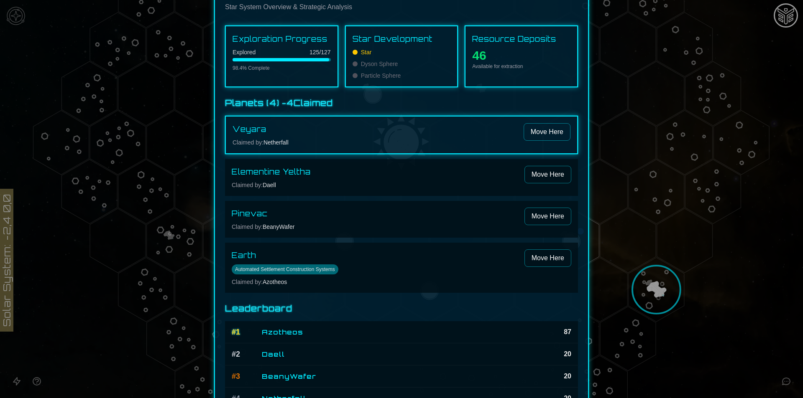
scroll to position [51, 0]
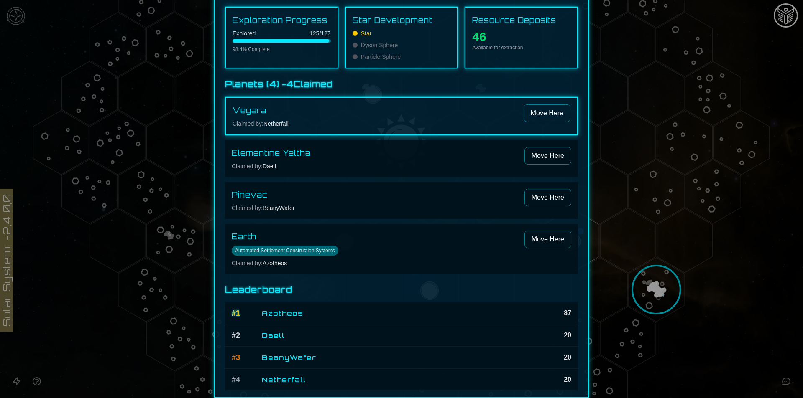
click at [662, 284] on div at bounding box center [401, 199] width 803 height 398
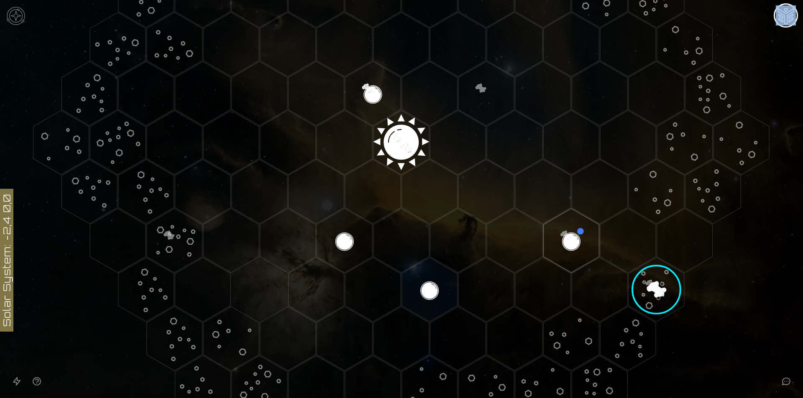
click at [662, 284] on image at bounding box center [656, 290] width 80 height 80
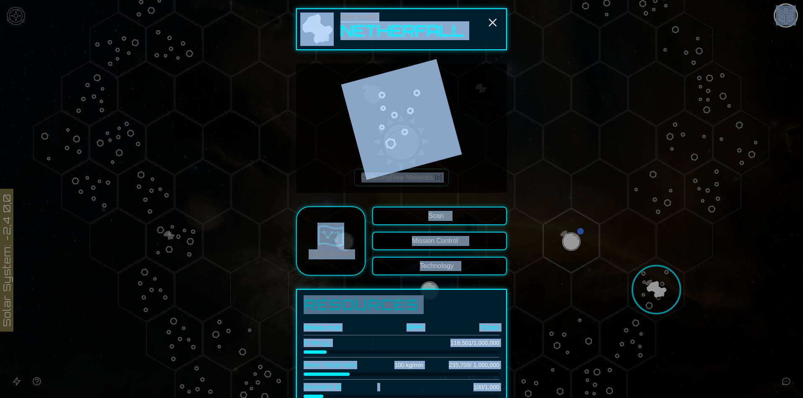
click at [493, 132] on div "Collecting Raw Materials [c]" at bounding box center [401, 128] width 197 height 116
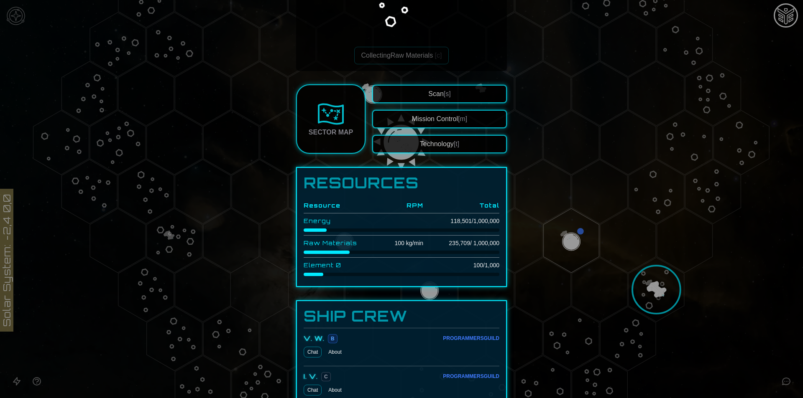
scroll to position [177, 0]
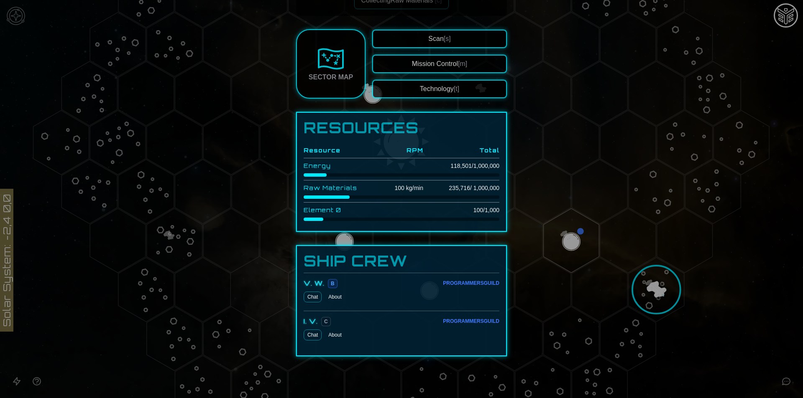
click at [452, 94] on button "Technology [t]" at bounding box center [439, 89] width 135 height 18
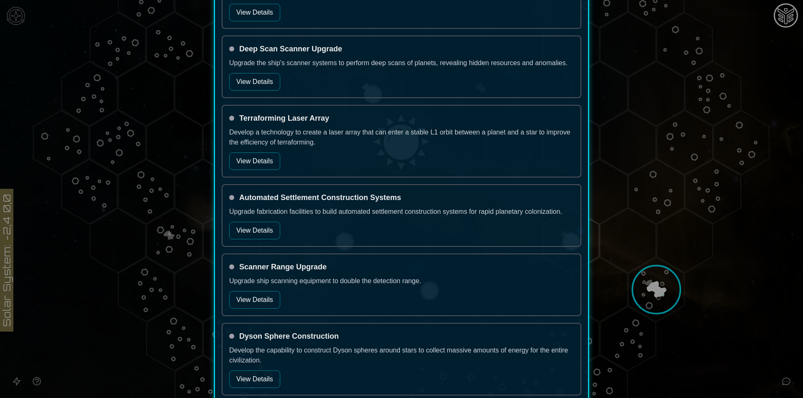
scroll to position [84, 0]
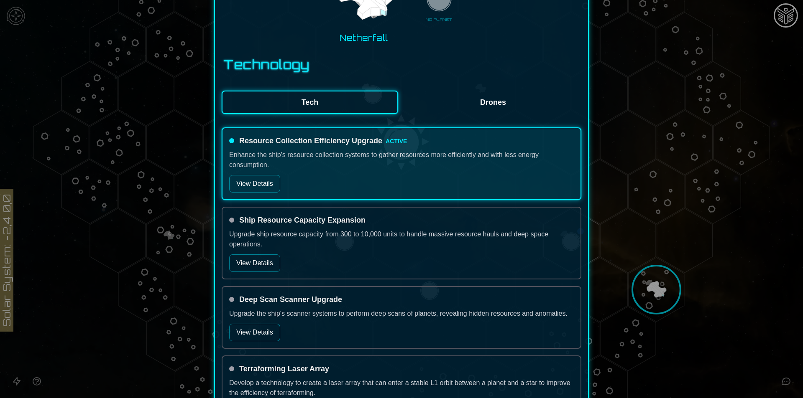
click at [479, 108] on button "Drones" at bounding box center [493, 102] width 176 height 23
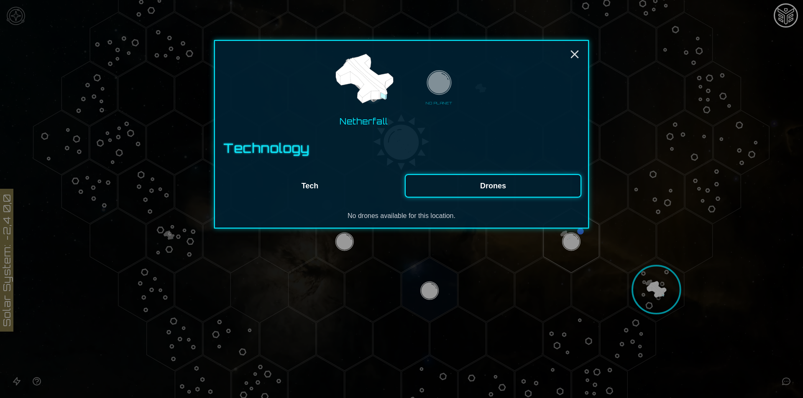
scroll to position [0, 0]
click at [337, 182] on button "Tech" at bounding box center [310, 185] width 176 height 23
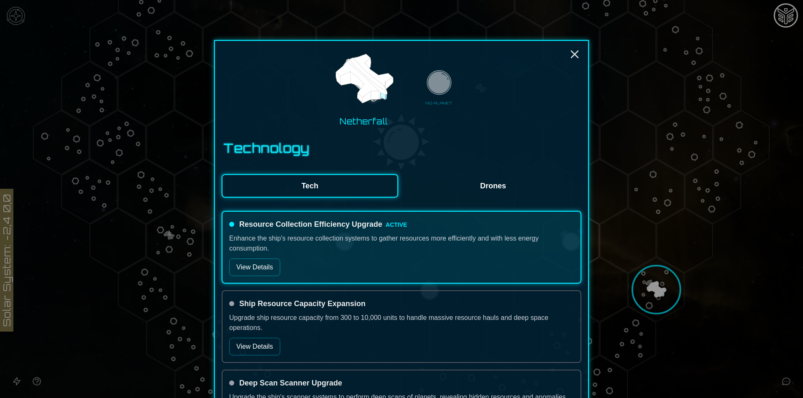
click at [351, 87] on img at bounding box center [364, 79] width 64 height 64
drag, startPoint x: 574, startPoint y: 51, endPoint x: 577, endPoint y: 35, distance: 16.4
click at [574, 51] on line "Close" at bounding box center [574, 54] width 7 height 7
